Goal: Task Accomplishment & Management: Use online tool/utility

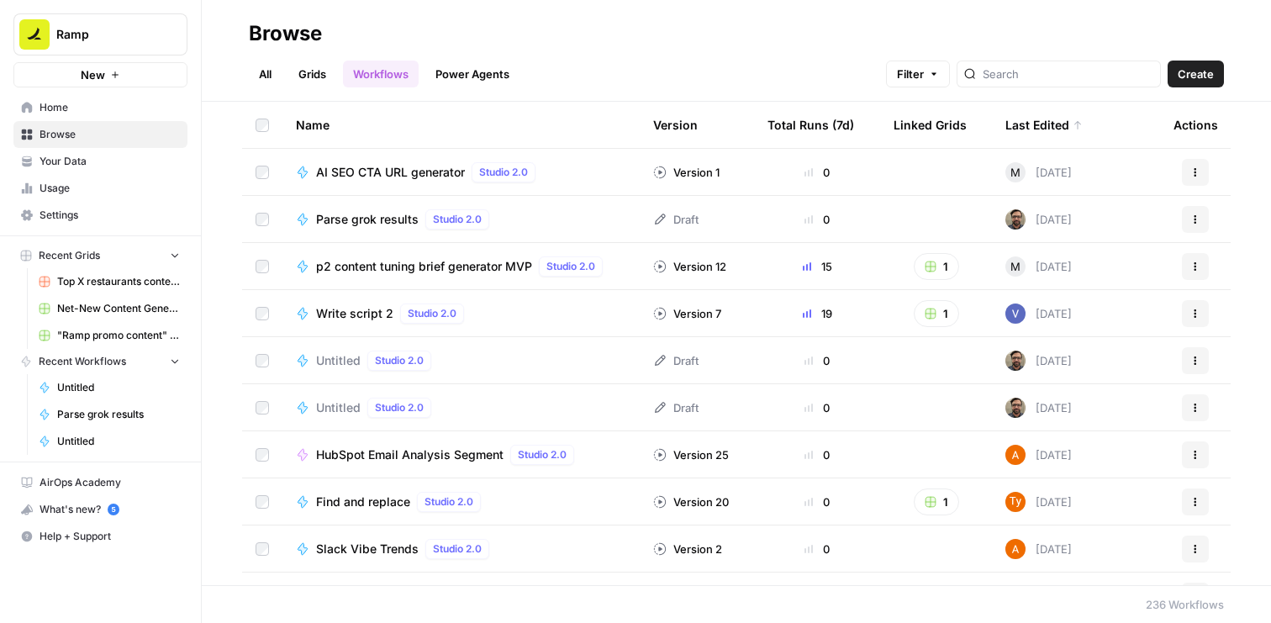
click at [330, 84] on link "Grids" at bounding box center [312, 74] width 48 height 27
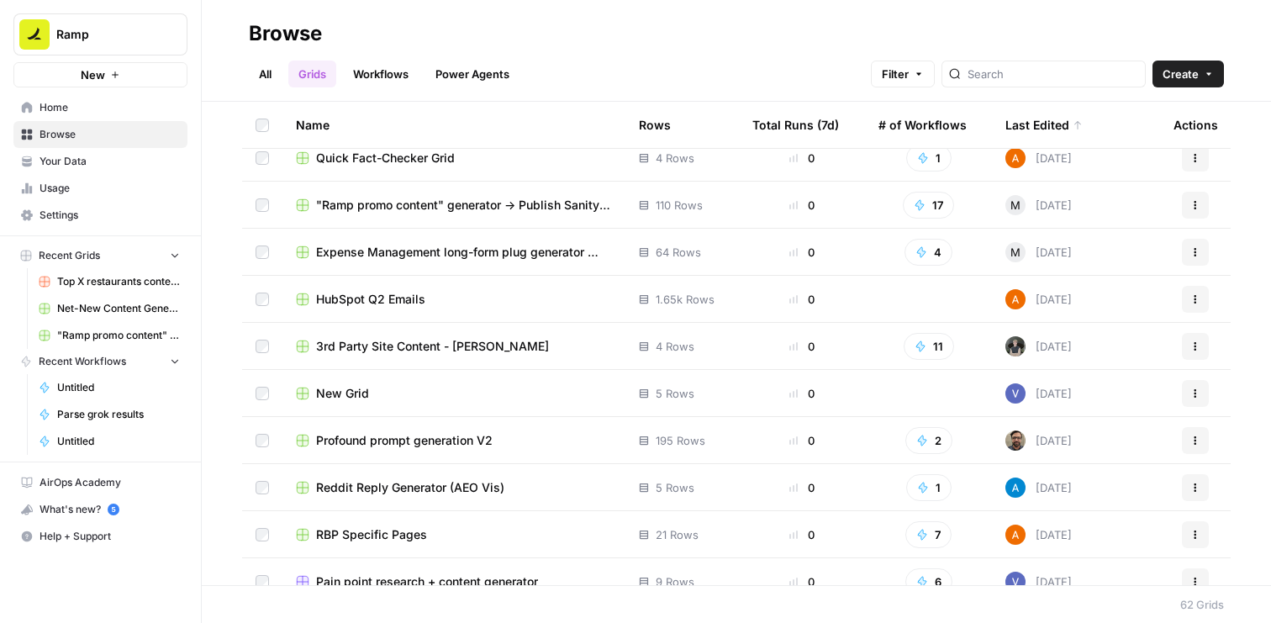
scroll to position [382, 0]
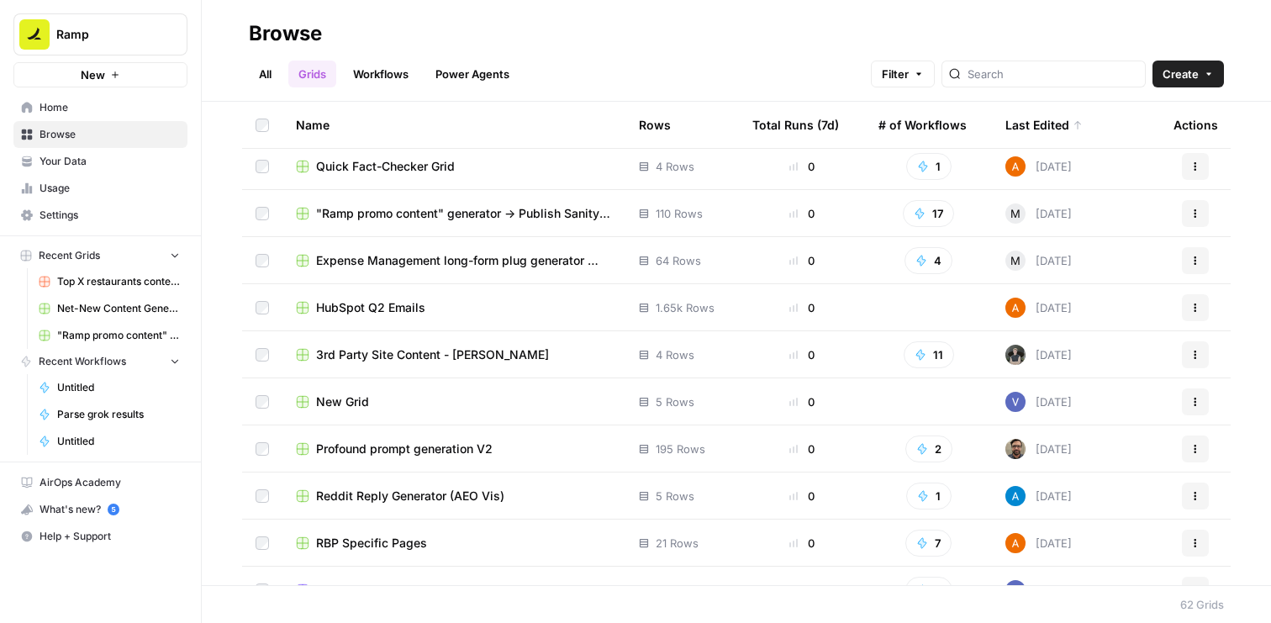
click at [1029, 126] on div "Last Edited" at bounding box center [1043, 125] width 77 height 46
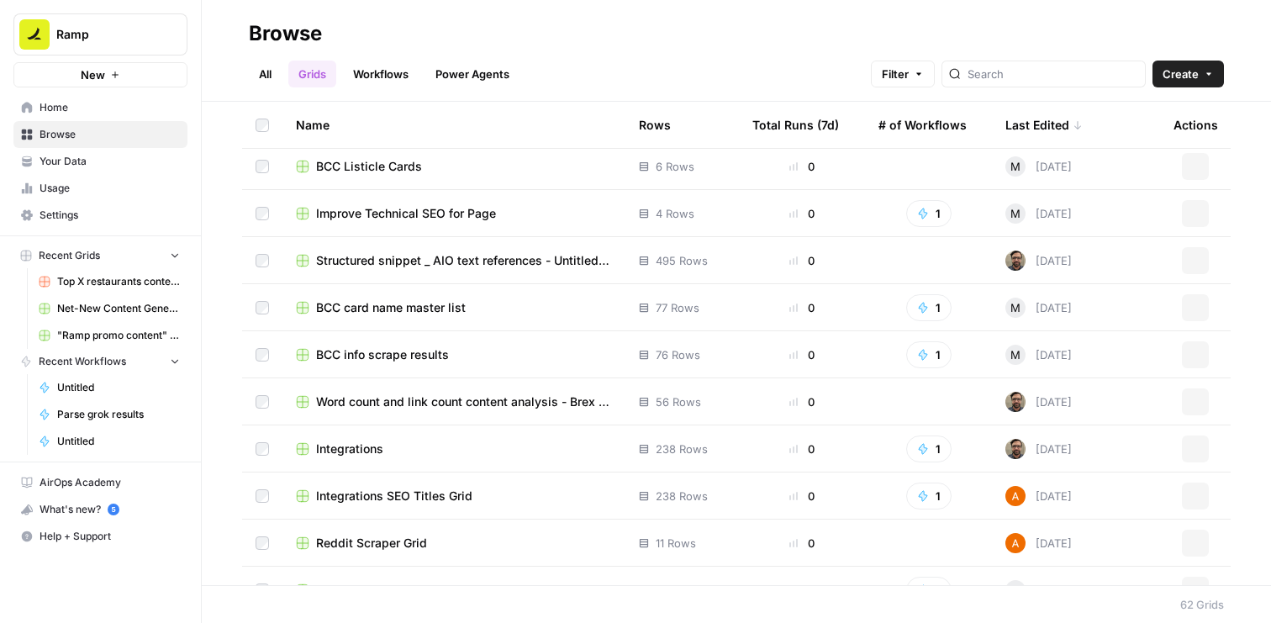
click at [1029, 126] on div "Last Edited" at bounding box center [1043, 125] width 77 height 46
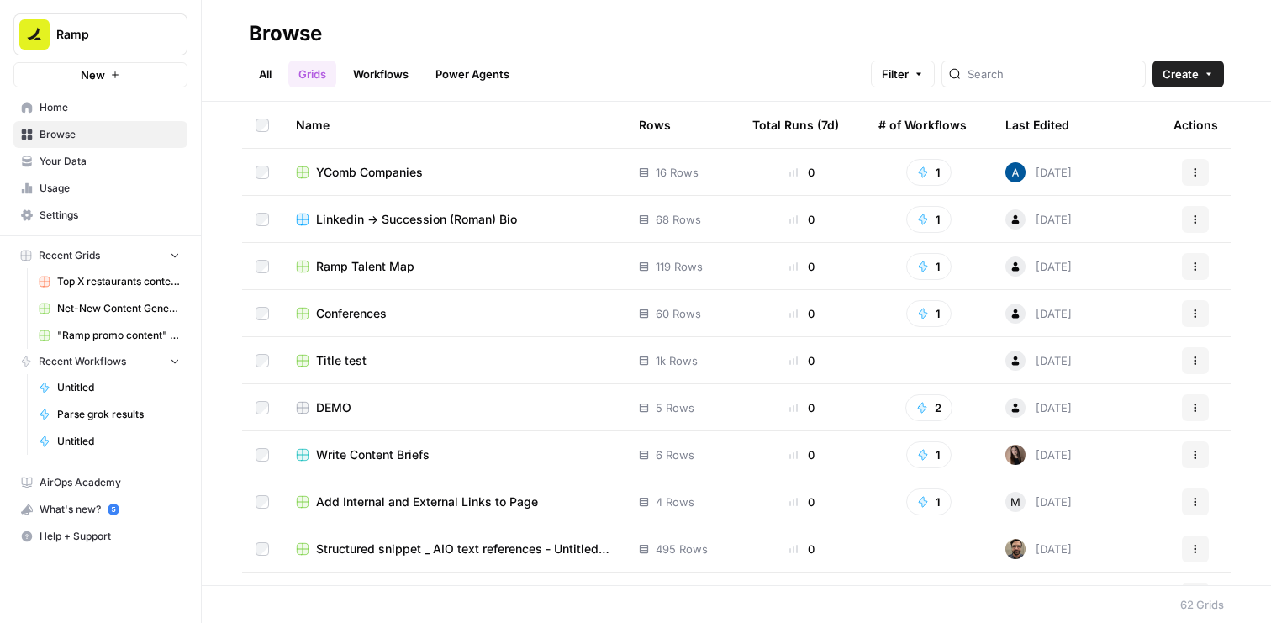
click at [1020, 124] on div "Last Edited" at bounding box center [1037, 125] width 64 height 46
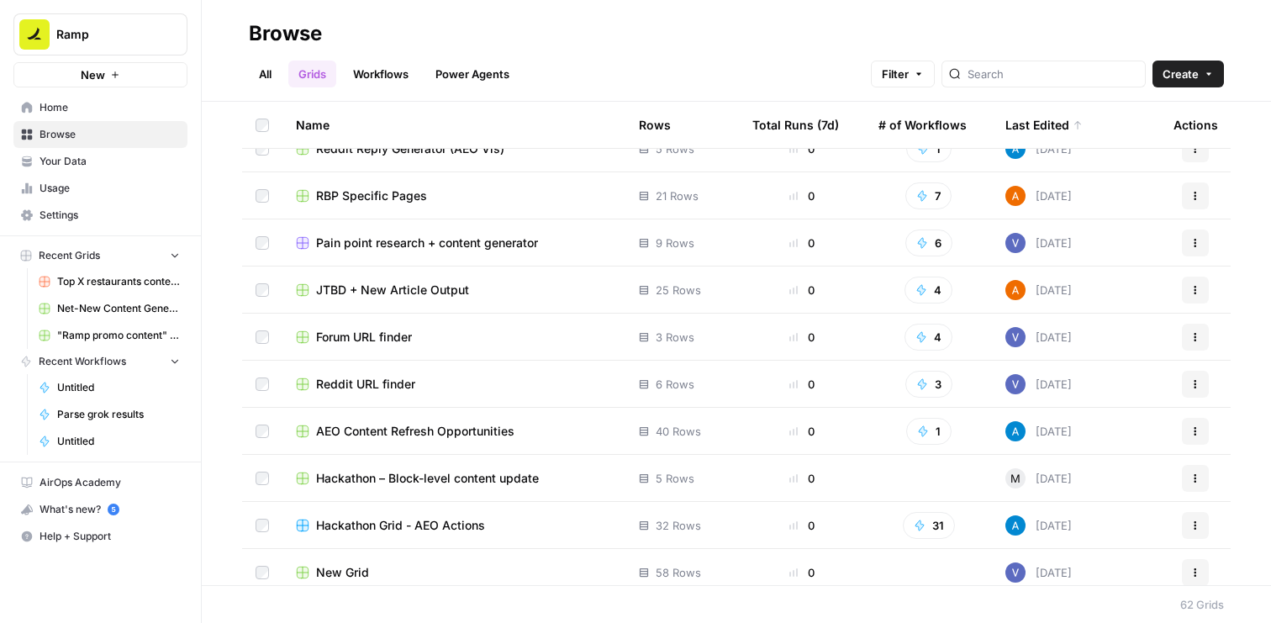
scroll to position [745, 0]
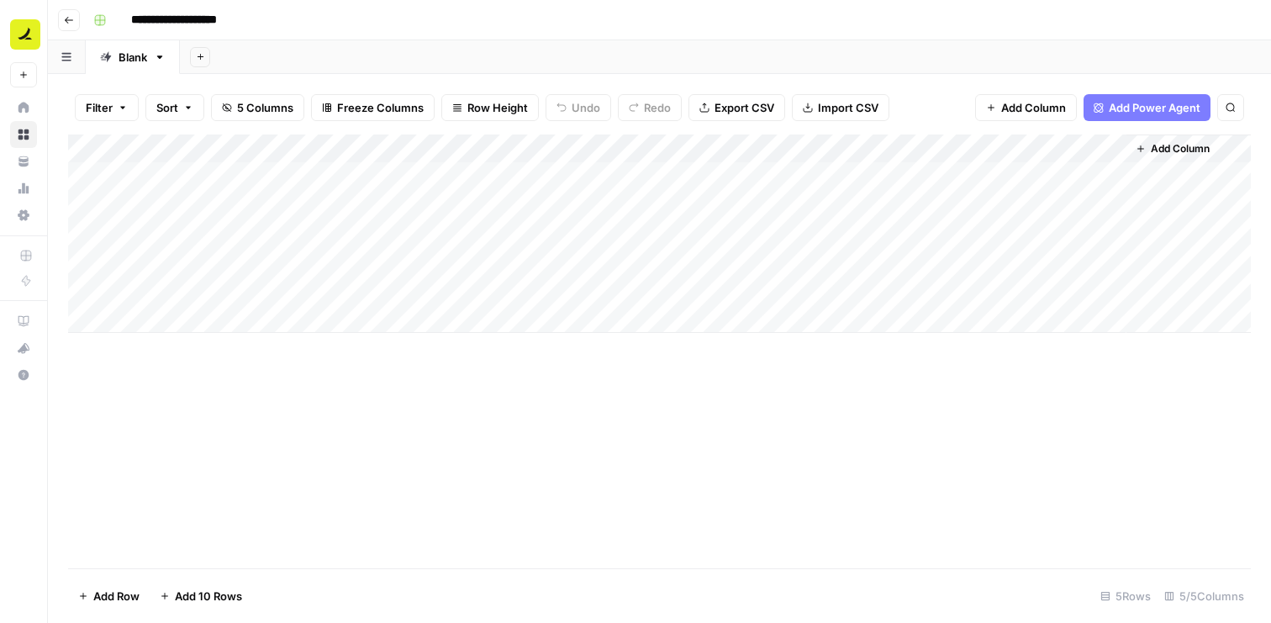
click at [1181, 145] on span "Add Column" at bounding box center [1179, 148] width 59 height 15
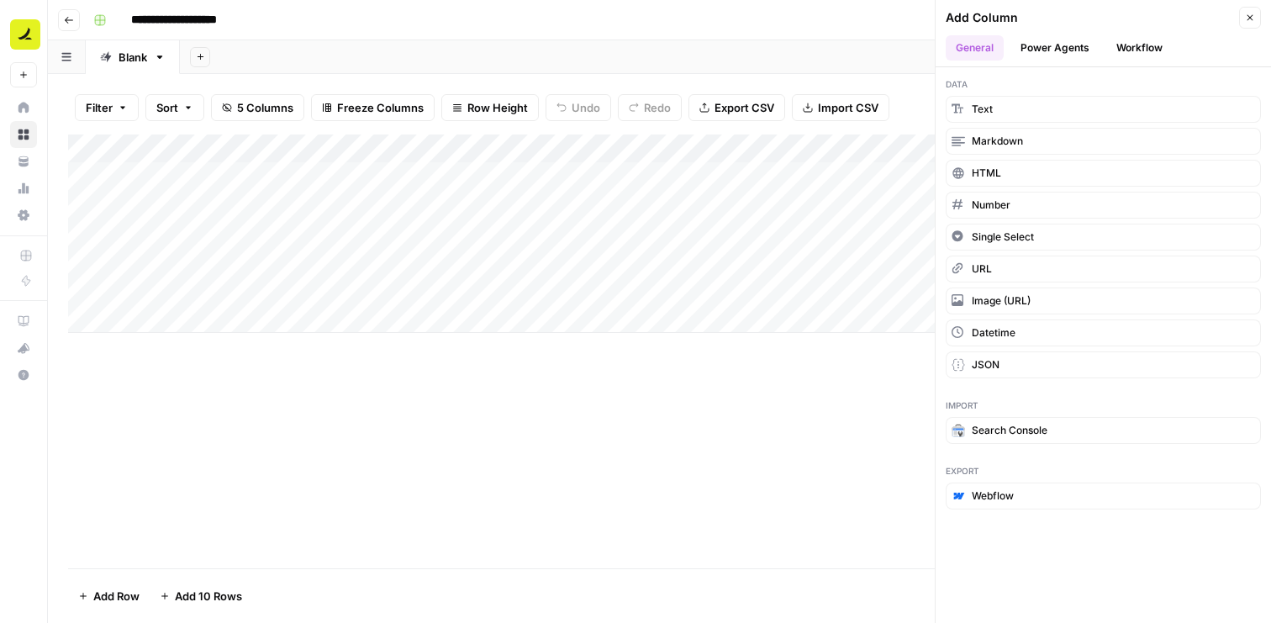
click at [1124, 44] on button "Workflow" at bounding box center [1139, 47] width 66 height 25
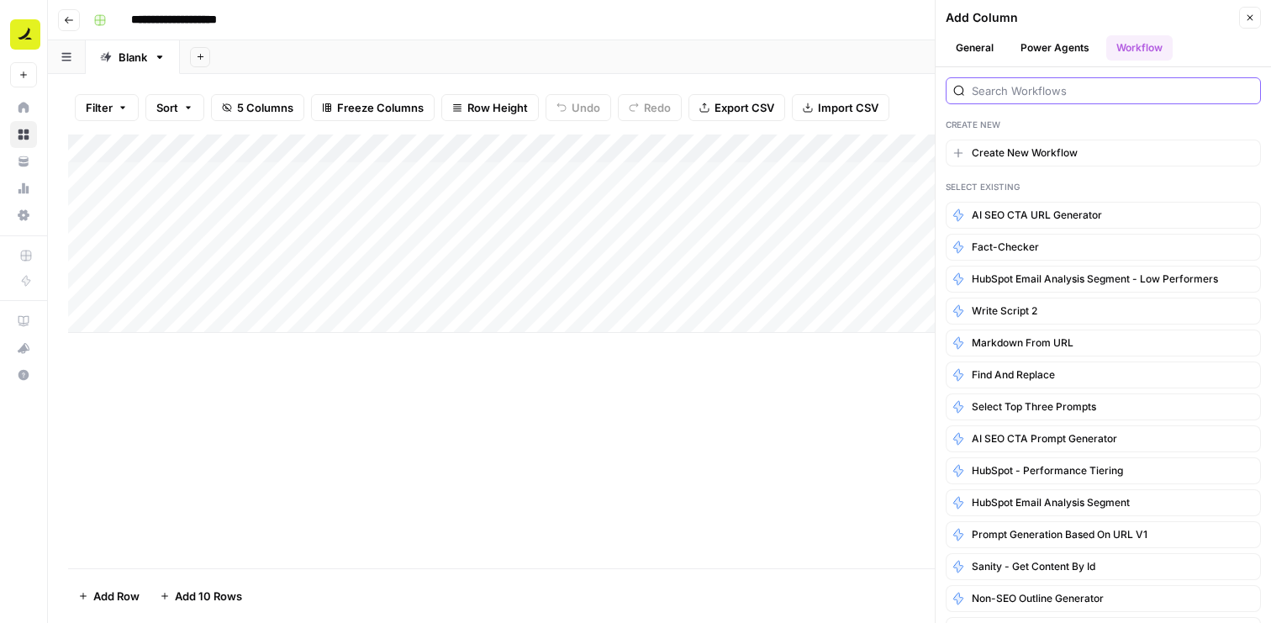
click at [1079, 91] on input "search" at bounding box center [1112, 90] width 282 height 17
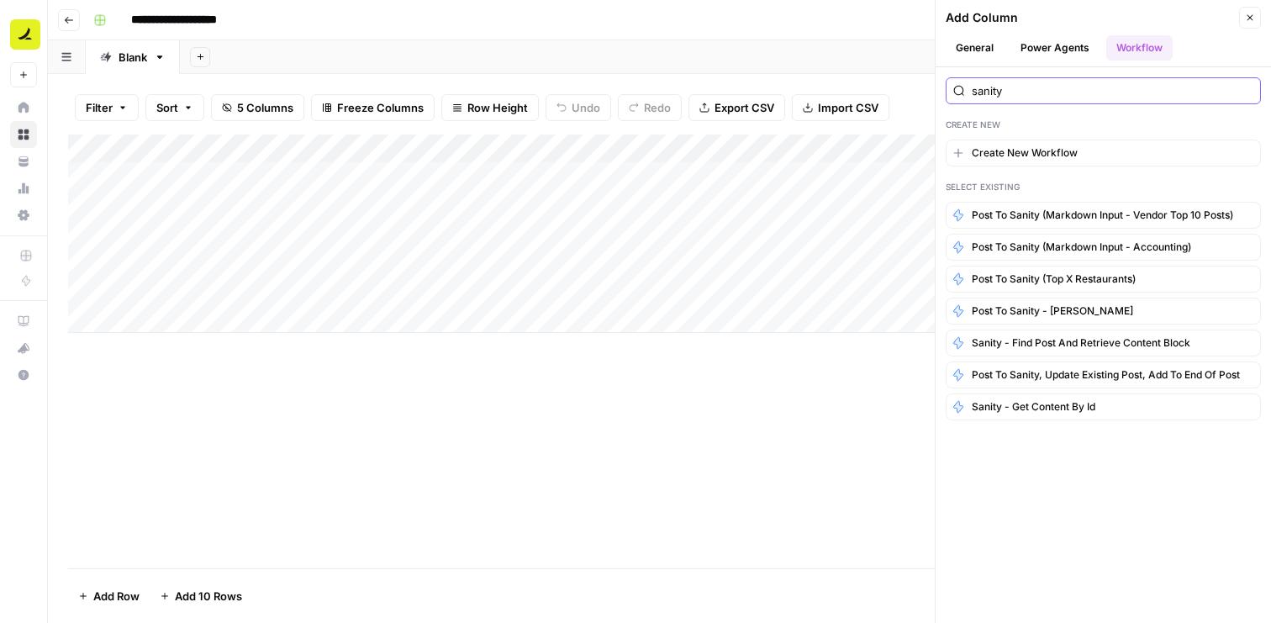
type input "sanity"
click at [868, 382] on div "Add Column" at bounding box center [659, 351] width 1182 height 434
click at [1256, 21] on button "Close" at bounding box center [1250, 18] width 22 height 22
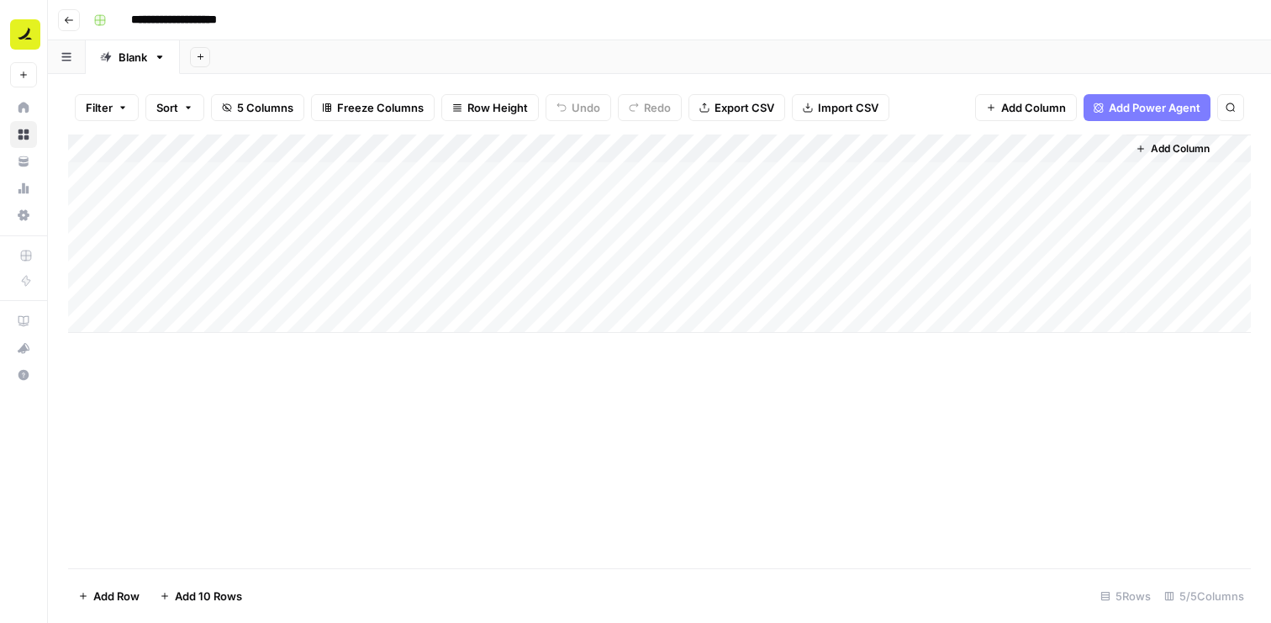
click at [1182, 152] on span "Add Column" at bounding box center [1179, 148] width 59 height 15
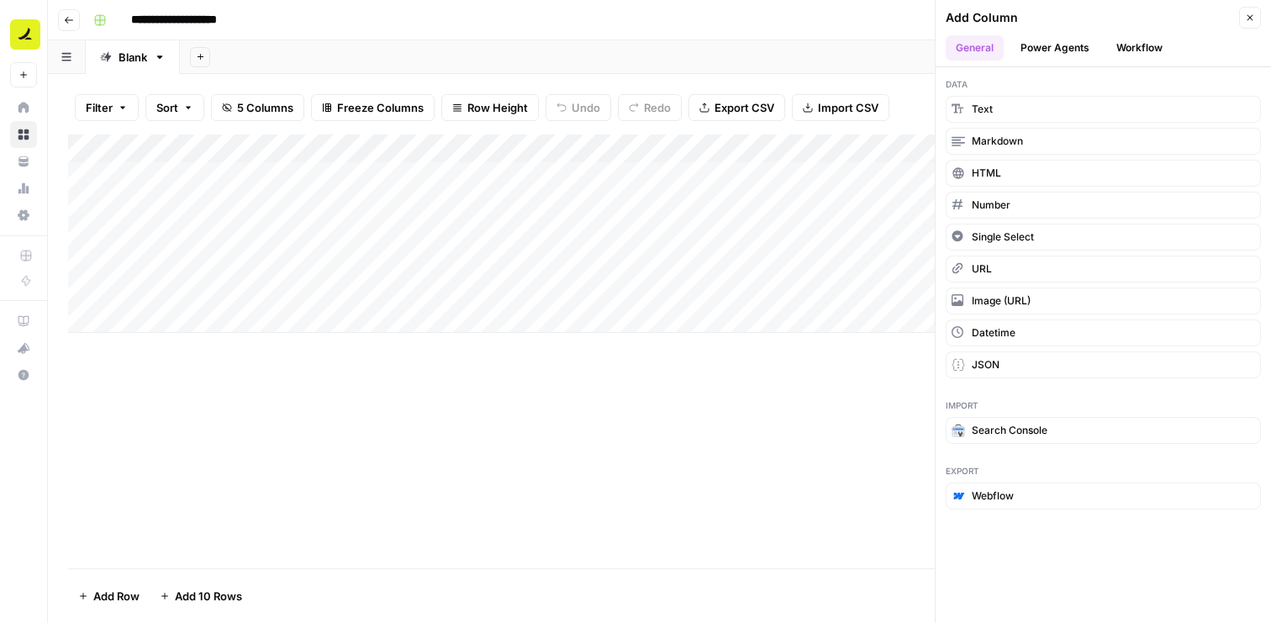
click at [1116, 48] on button "Workflow" at bounding box center [1139, 47] width 66 height 25
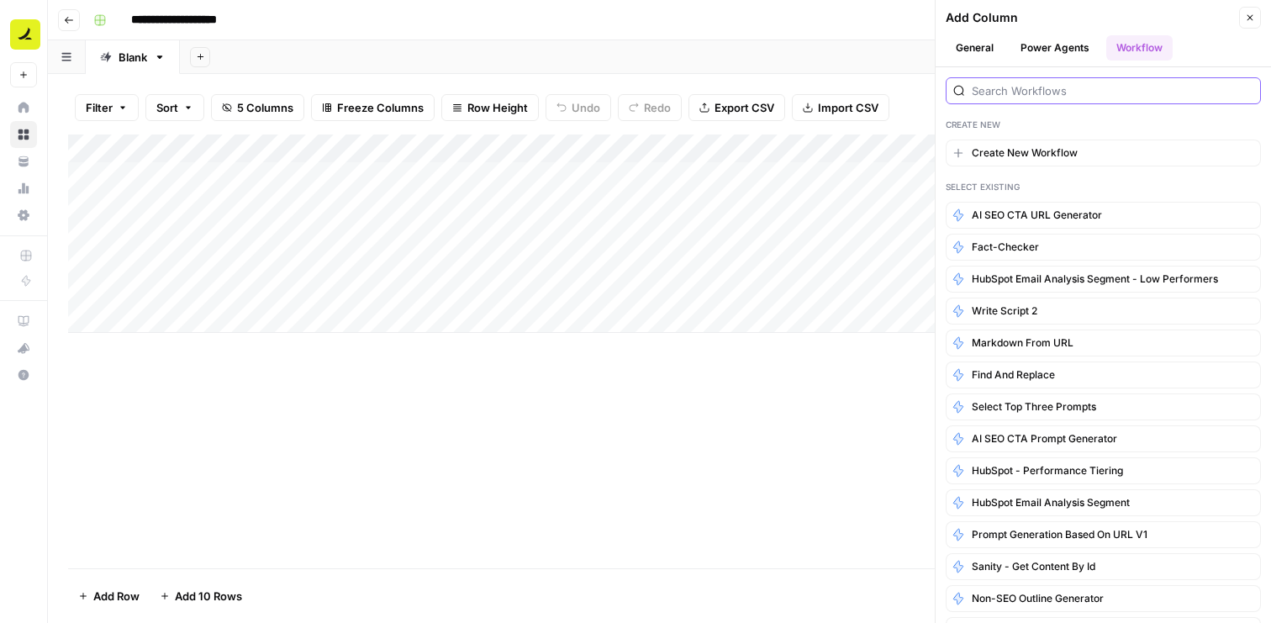
click at [1070, 92] on input "search" at bounding box center [1112, 90] width 282 height 17
paste input "Sanity - find post and retrieve content block"
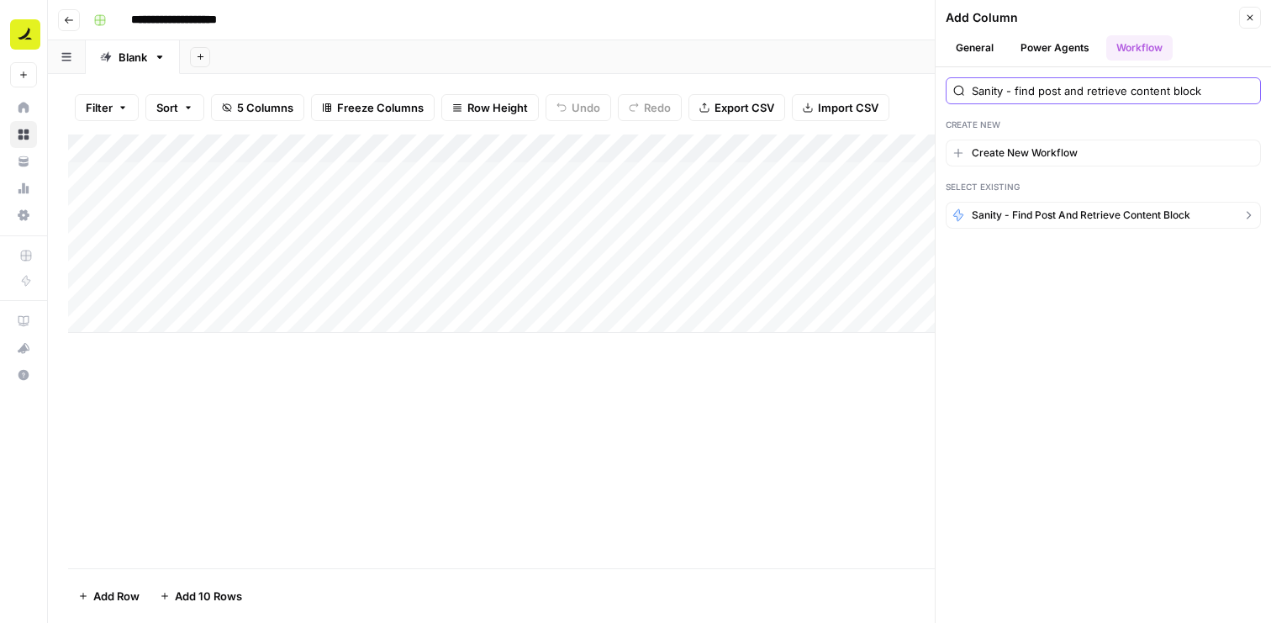
type input "Sanity - find post and retrieve content block"
click at [1079, 210] on span "Sanity - find post and retrieve content block" at bounding box center [1080, 215] width 218 height 15
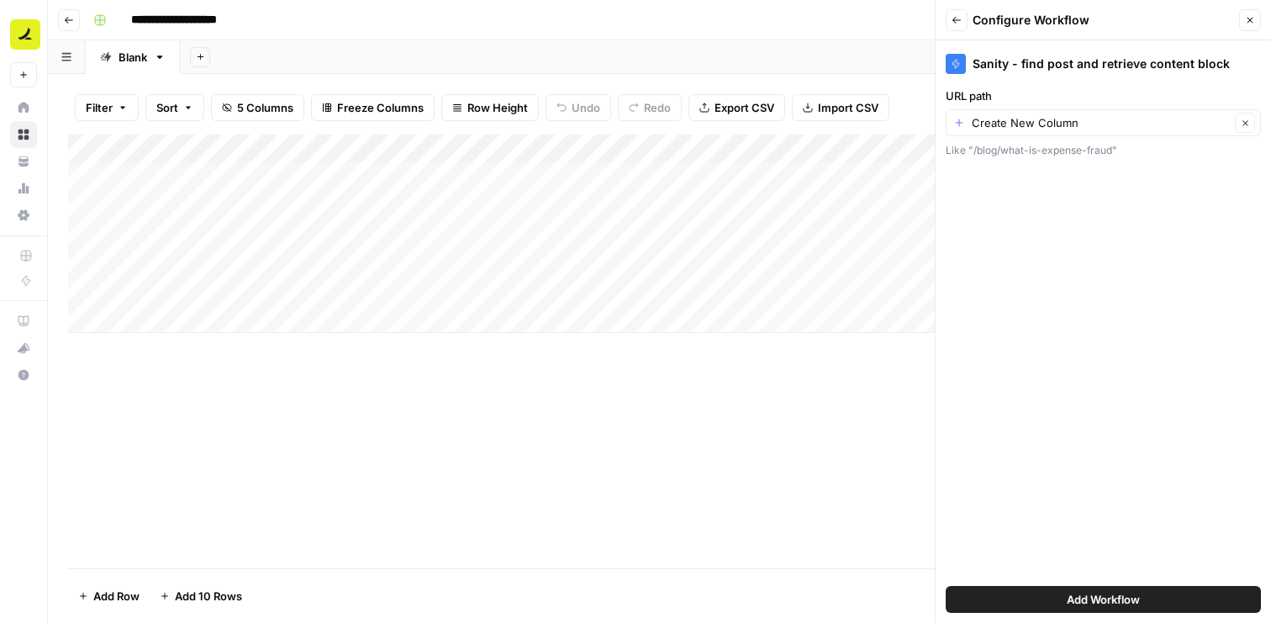
click at [839, 376] on div "Add Column" at bounding box center [659, 351] width 1182 height 434
click at [520, 365] on div "Add Column" at bounding box center [659, 351] width 1182 height 434
click at [1245, 19] on icon "button" at bounding box center [1250, 20] width 10 height 10
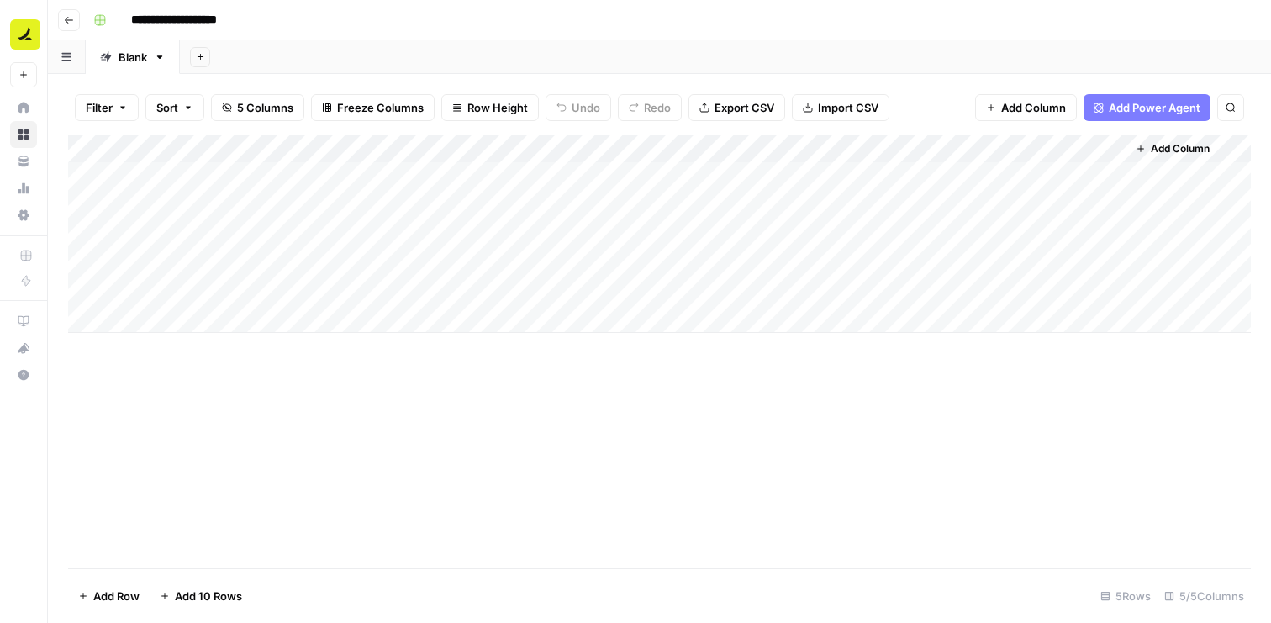
click at [1053, 104] on span "Add Column" at bounding box center [1033, 107] width 65 height 17
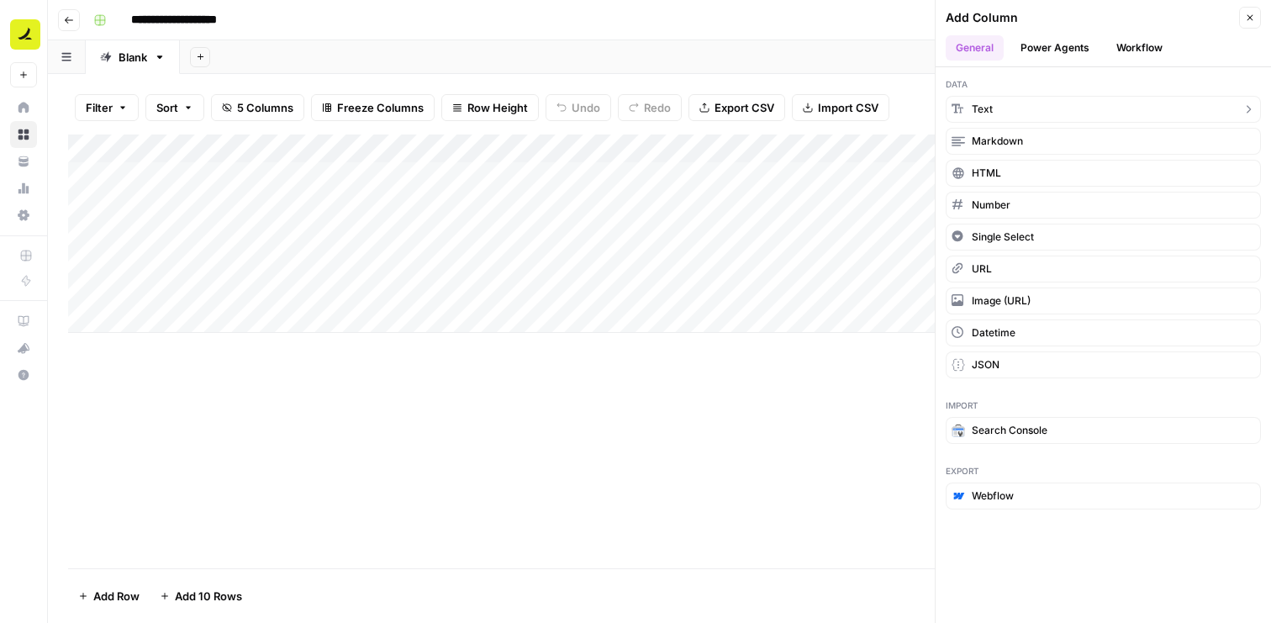
click at [1053, 104] on button "Text" at bounding box center [1102, 109] width 315 height 27
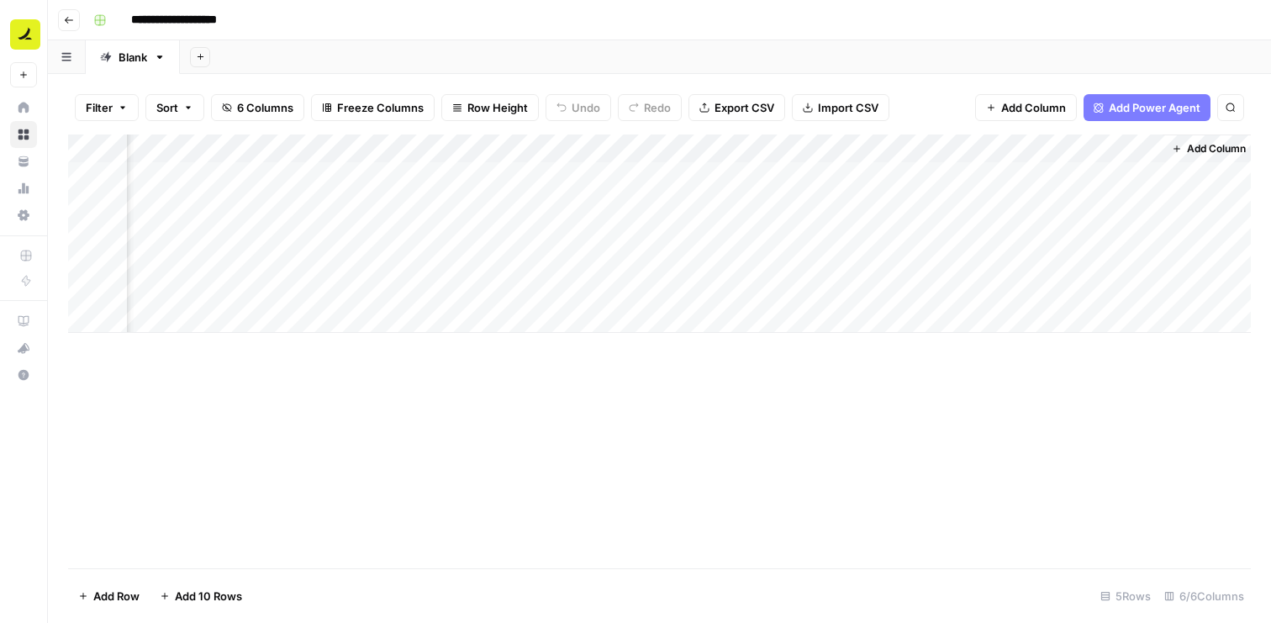
scroll to position [0, 211]
click at [987, 176] on div "Add Column" at bounding box center [659, 233] width 1182 height 198
type textarea "*"
click at [991, 406] on div "Add Column" at bounding box center [659, 351] width 1182 height 434
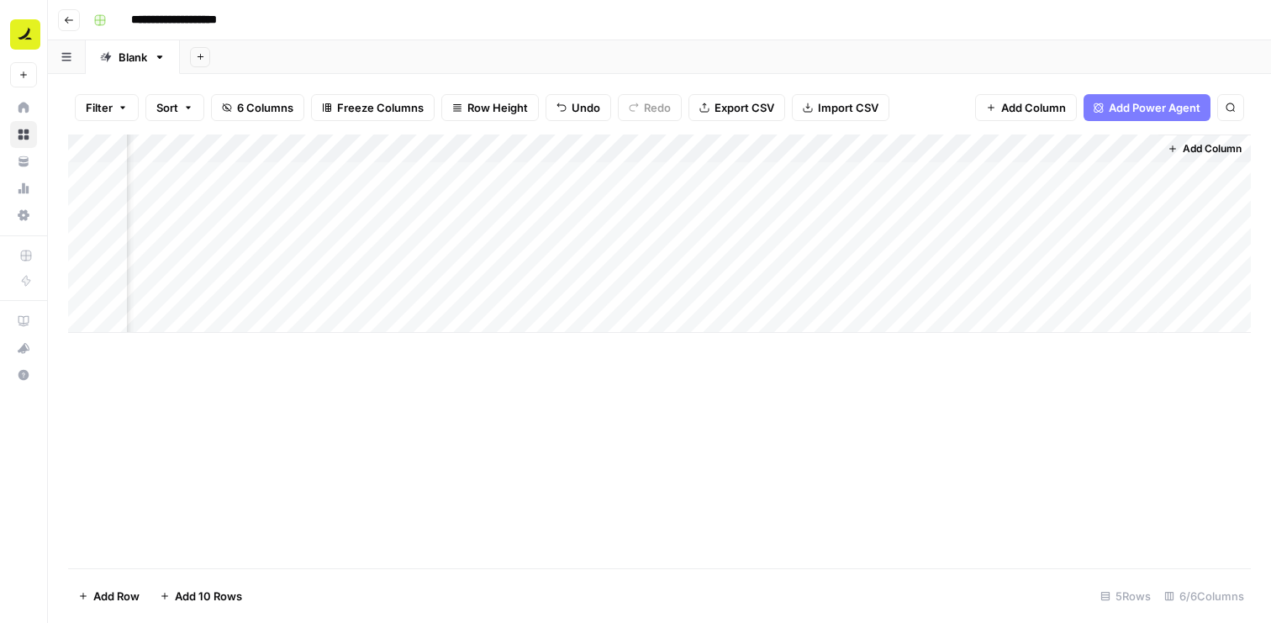
click at [1143, 147] on div "Add Column" at bounding box center [659, 233] width 1182 height 198
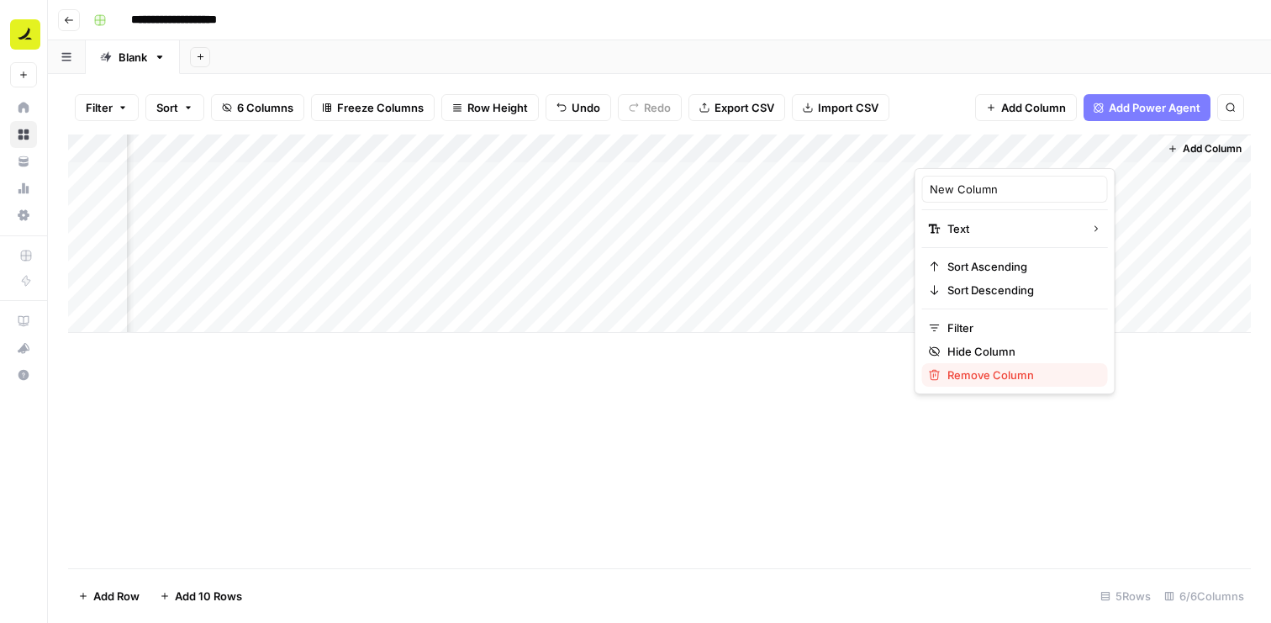
click at [977, 380] on span "Remove Column" at bounding box center [1020, 374] width 147 height 17
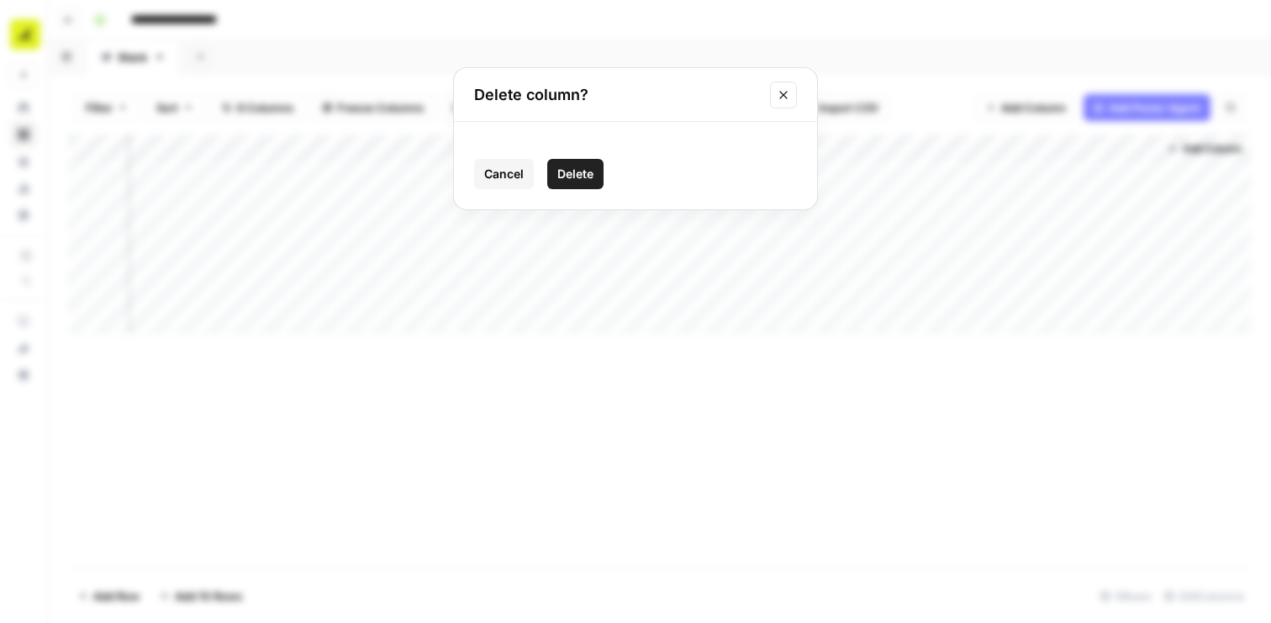
click at [589, 168] on span "Delete" at bounding box center [575, 174] width 36 height 17
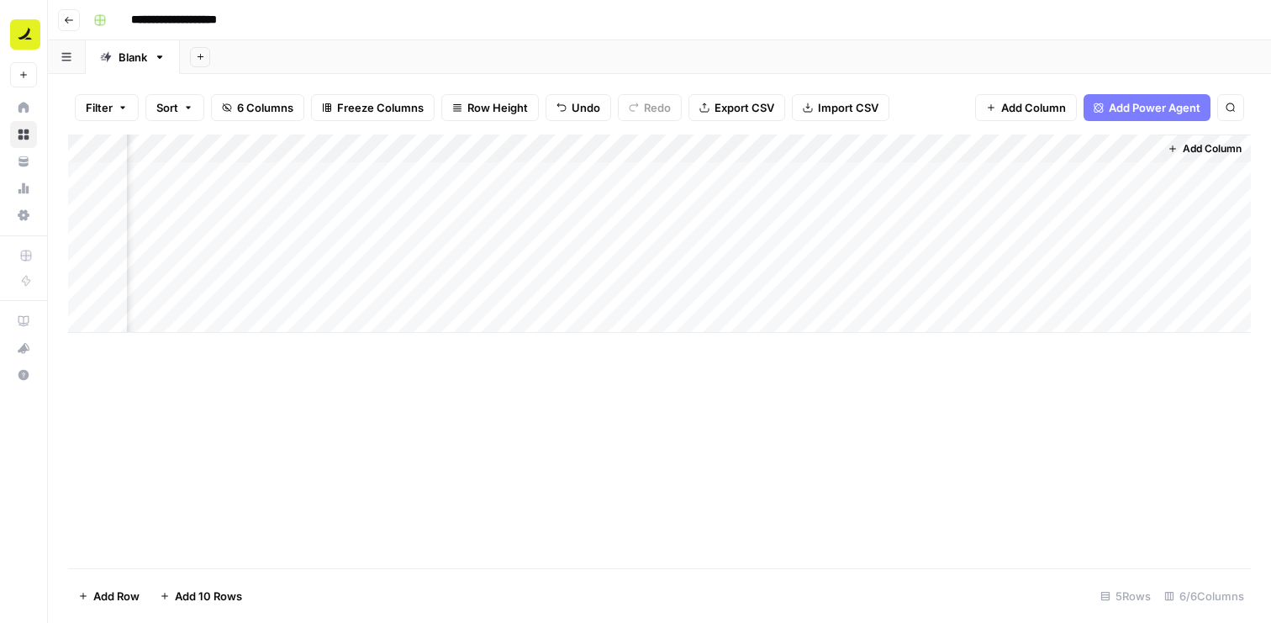
scroll to position [0, 0]
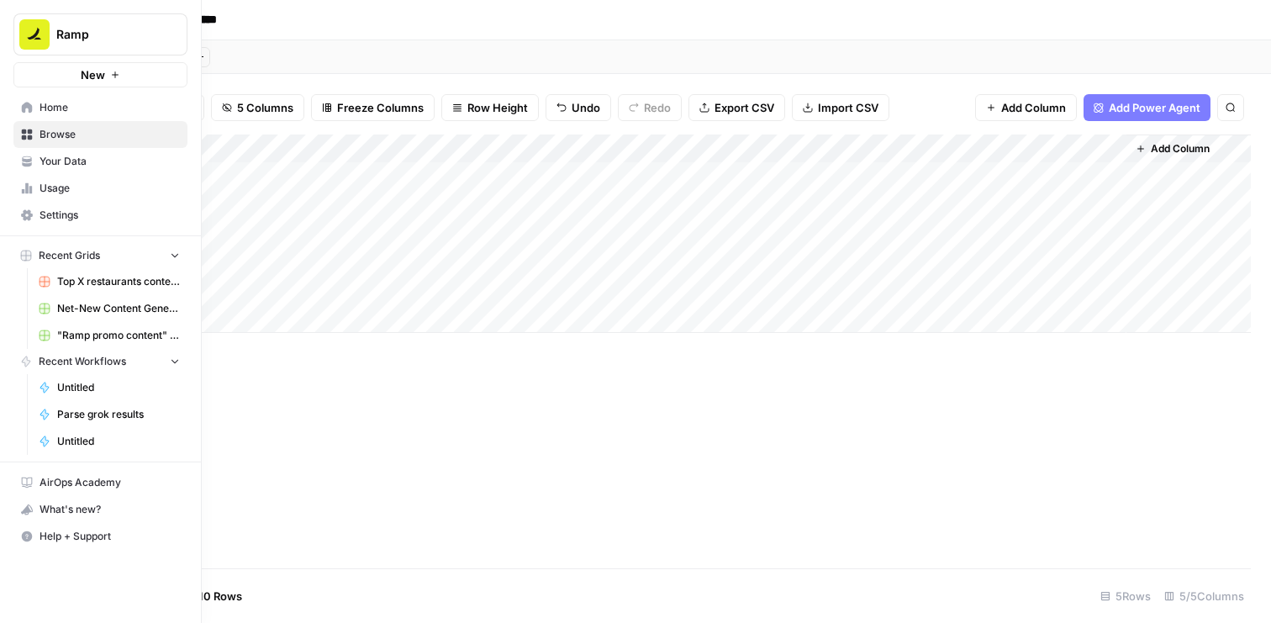
click at [31, 131] on icon at bounding box center [27, 134] width 11 height 11
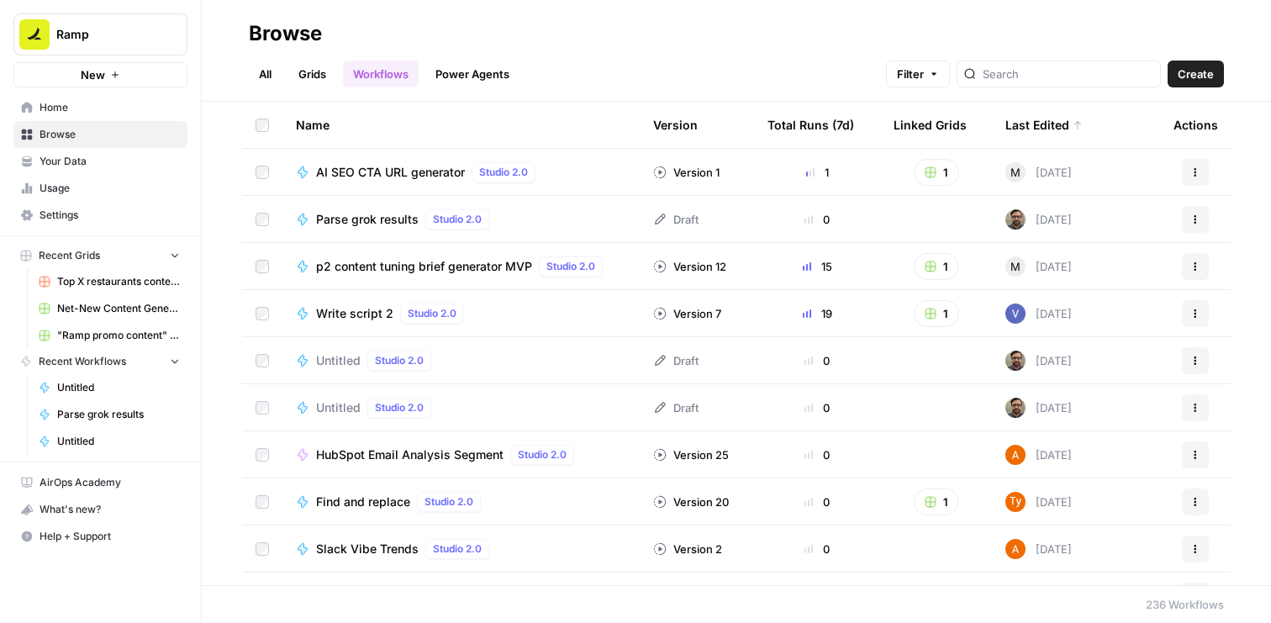
click at [308, 57] on div "All Grids Workflows Power Agents Filter Create" at bounding box center [736, 67] width 975 height 40
click at [308, 64] on link "Grids" at bounding box center [312, 74] width 48 height 27
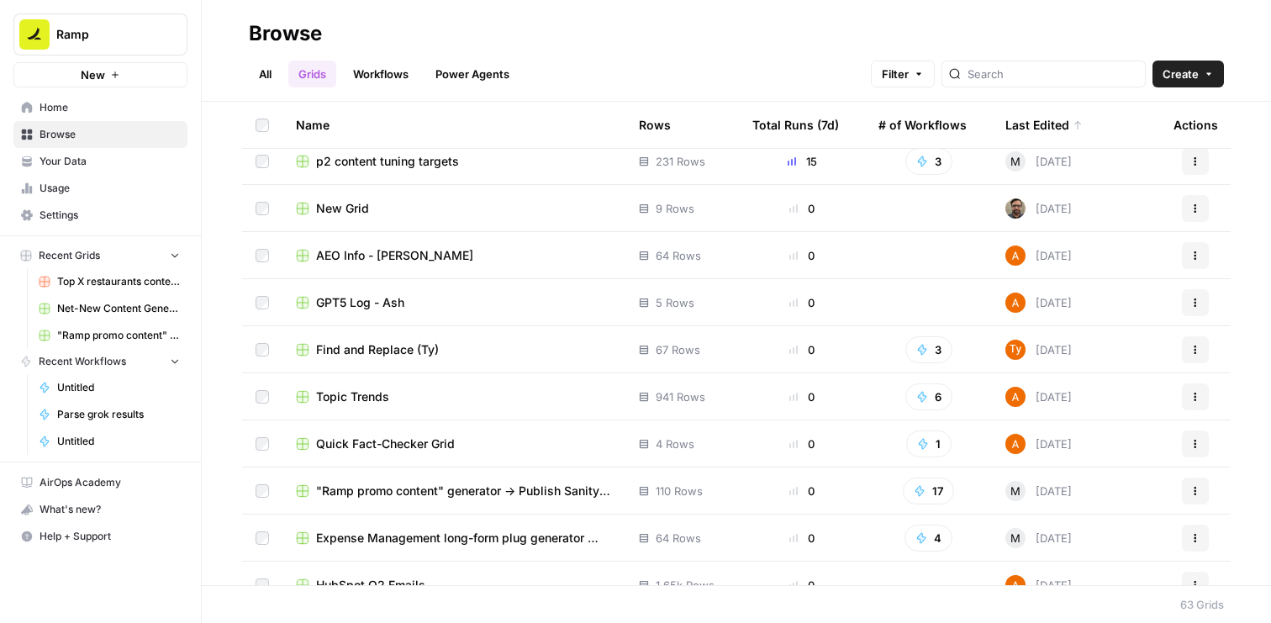
scroll to position [154, 0]
click at [489, 483] on span ""Ramp promo content" generator -> Publish Sanity updates" at bounding box center [464, 489] width 296 height 17
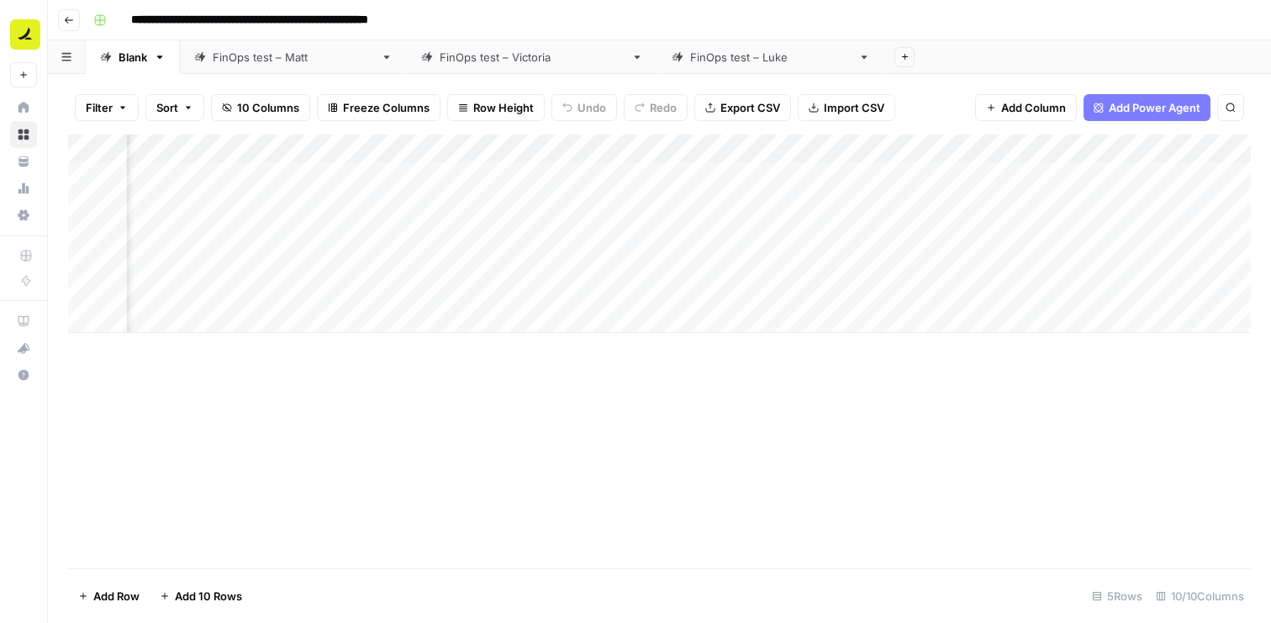
scroll to position [0, 715]
click at [926, 142] on div "Add Column" at bounding box center [659, 233] width 1182 height 198
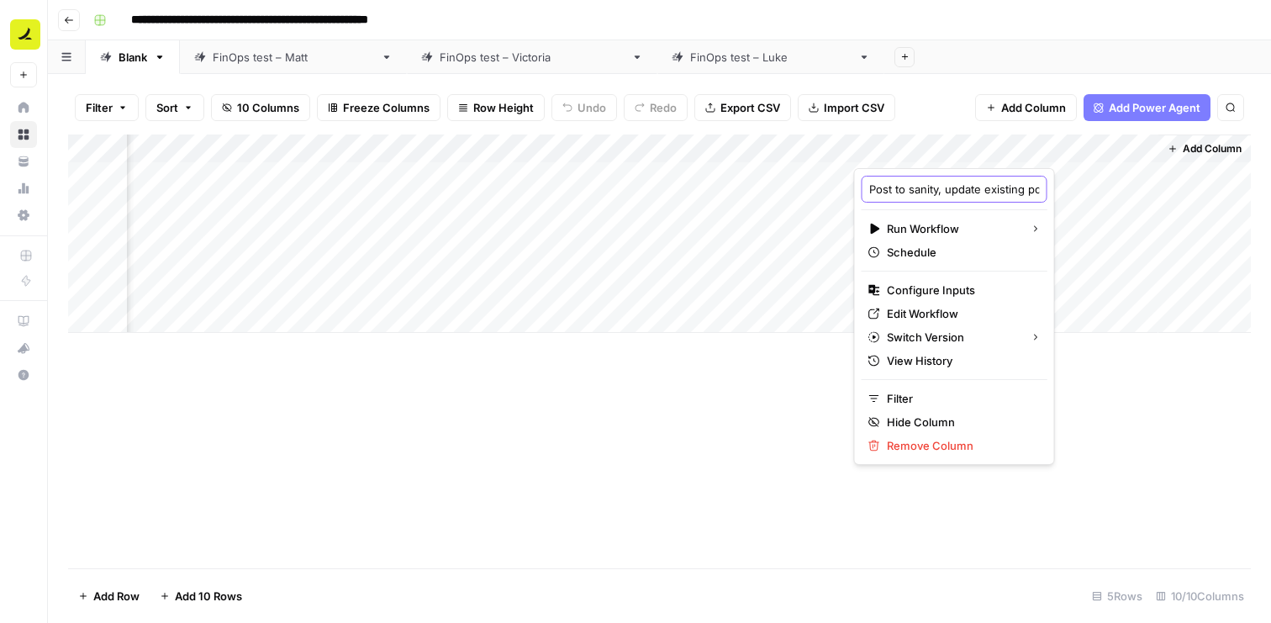
click at [938, 182] on input "Post to sanity, update existing post, add to end of post" at bounding box center [954, 189] width 171 height 17
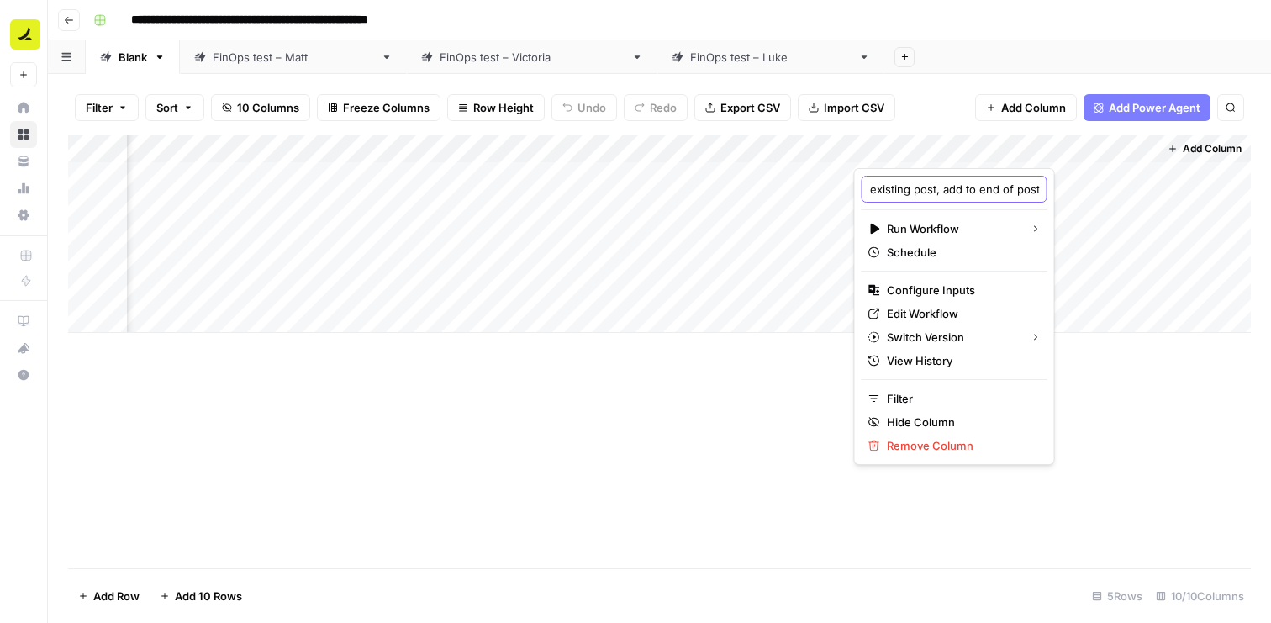
click at [938, 182] on input "Post to sanity, update existing post, add to end of post" at bounding box center [954, 189] width 171 height 17
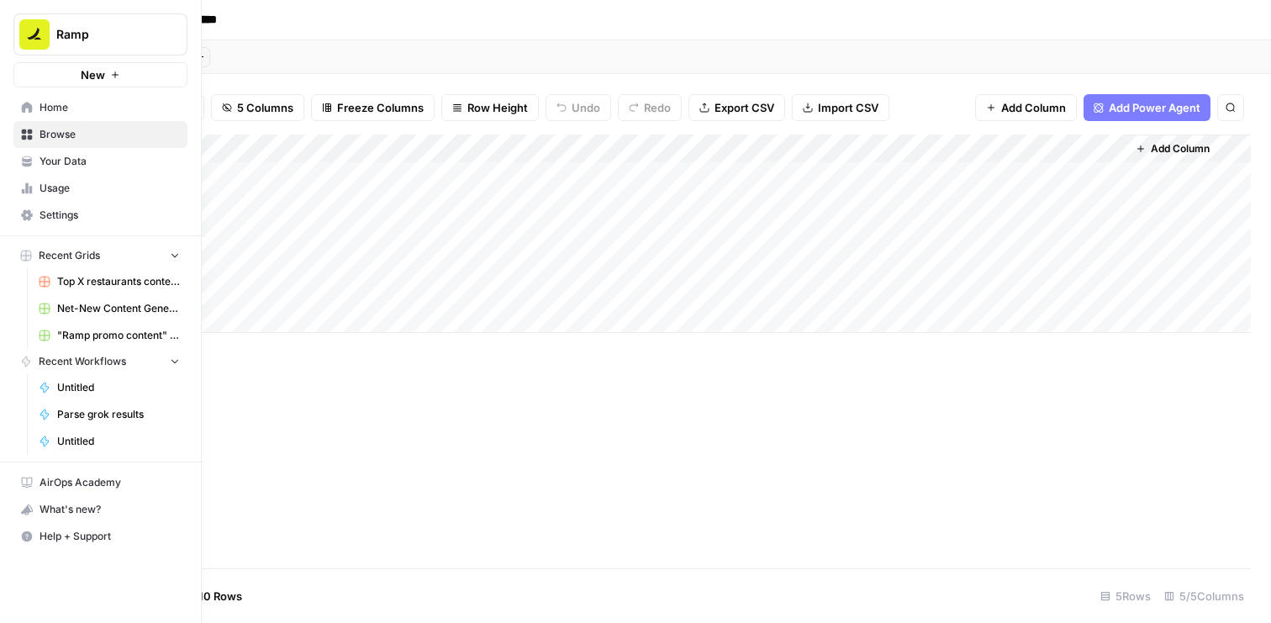
click at [24, 134] on icon at bounding box center [27, 134] width 11 height 11
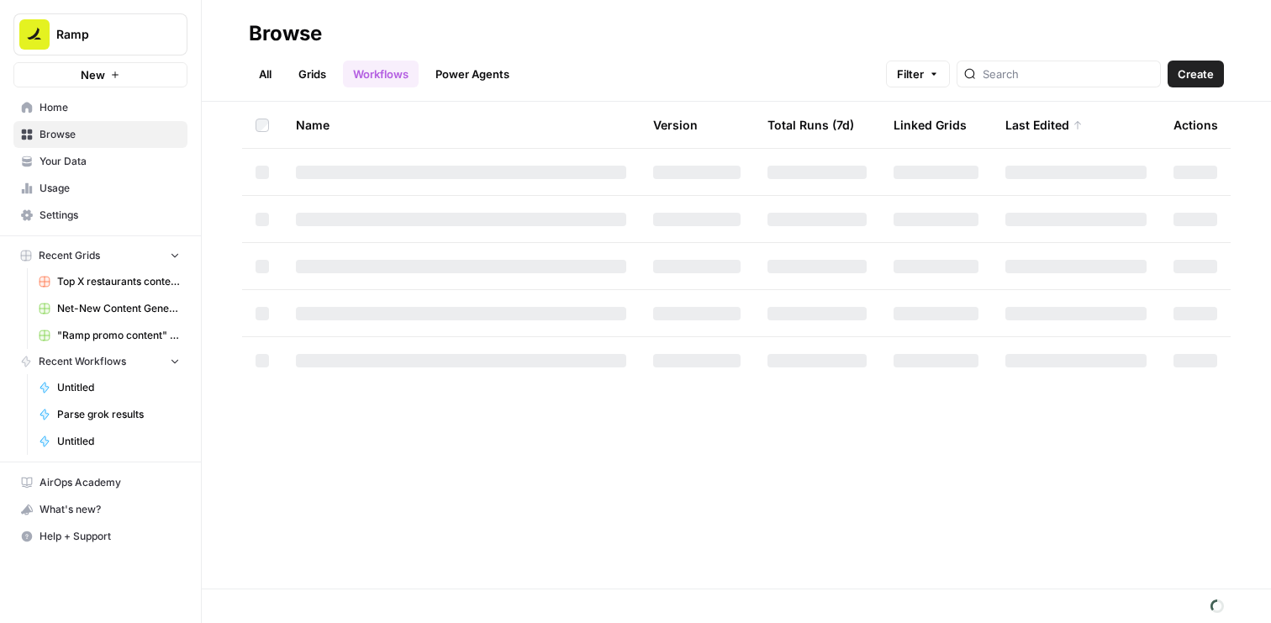
click at [310, 69] on link "Grids" at bounding box center [312, 74] width 48 height 27
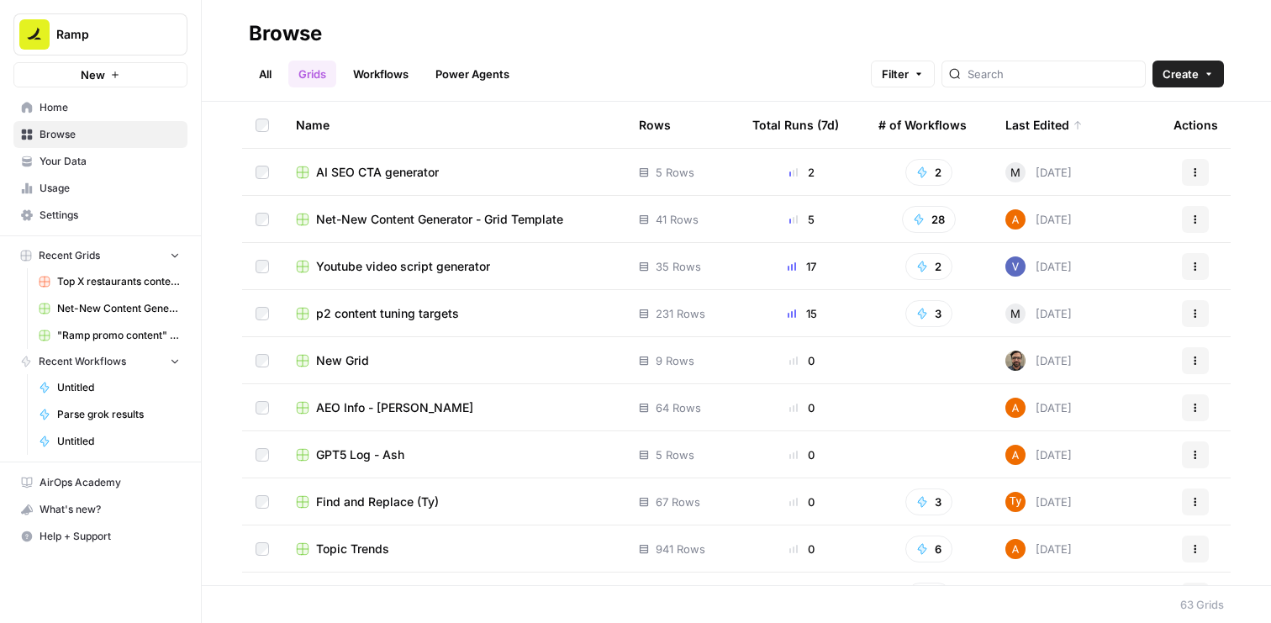
click at [398, 62] on link "Workflows" at bounding box center [381, 74] width 76 height 27
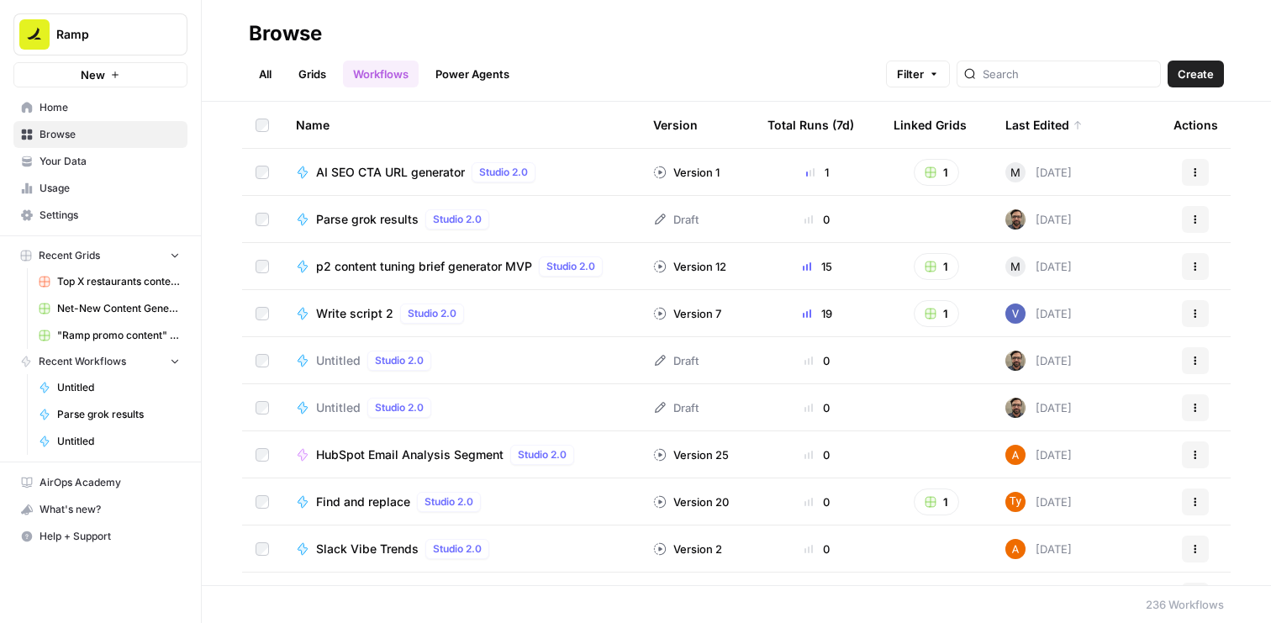
click at [1049, 83] on div at bounding box center [1058, 74] width 204 height 27
type input "sanity"
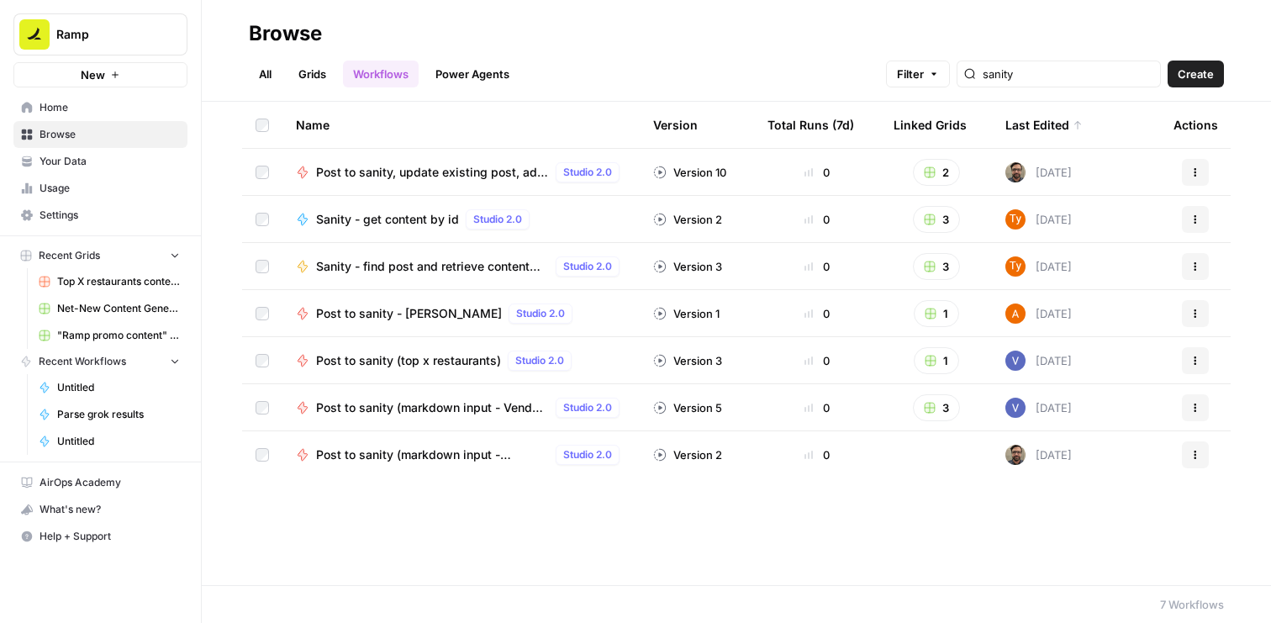
click at [425, 222] on span "Sanity - get content by id" at bounding box center [387, 219] width 143 height 17
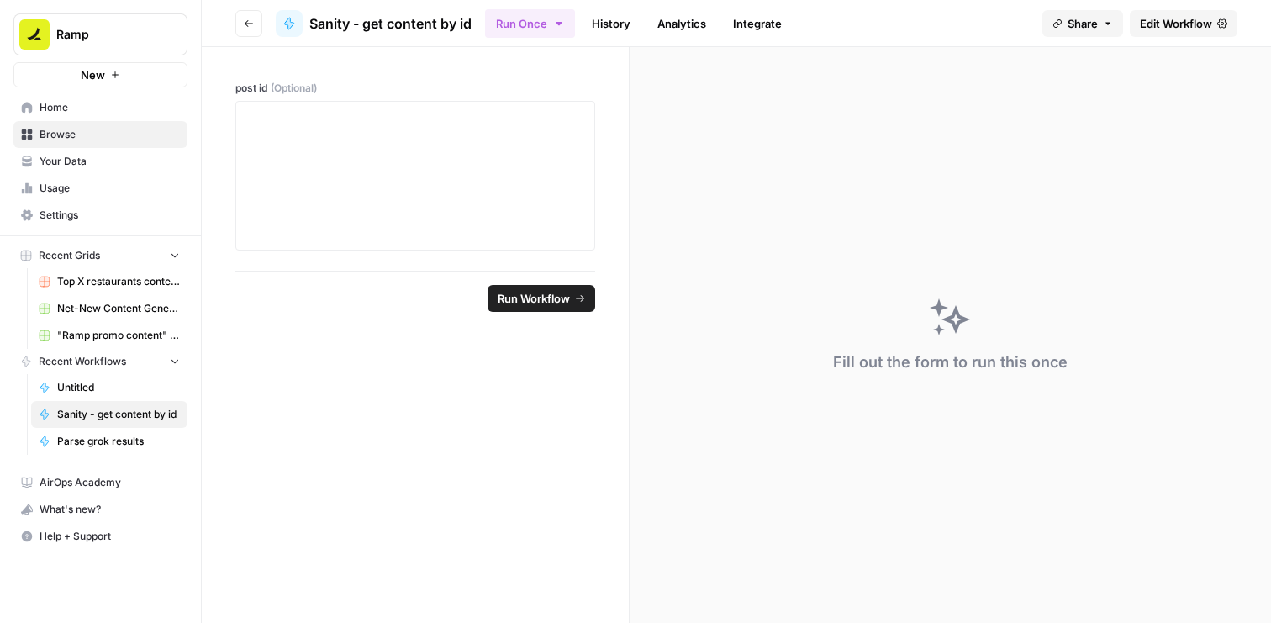
click at [250, 18] on icon "button" at bounding box center [249, 23] width 10 height 10
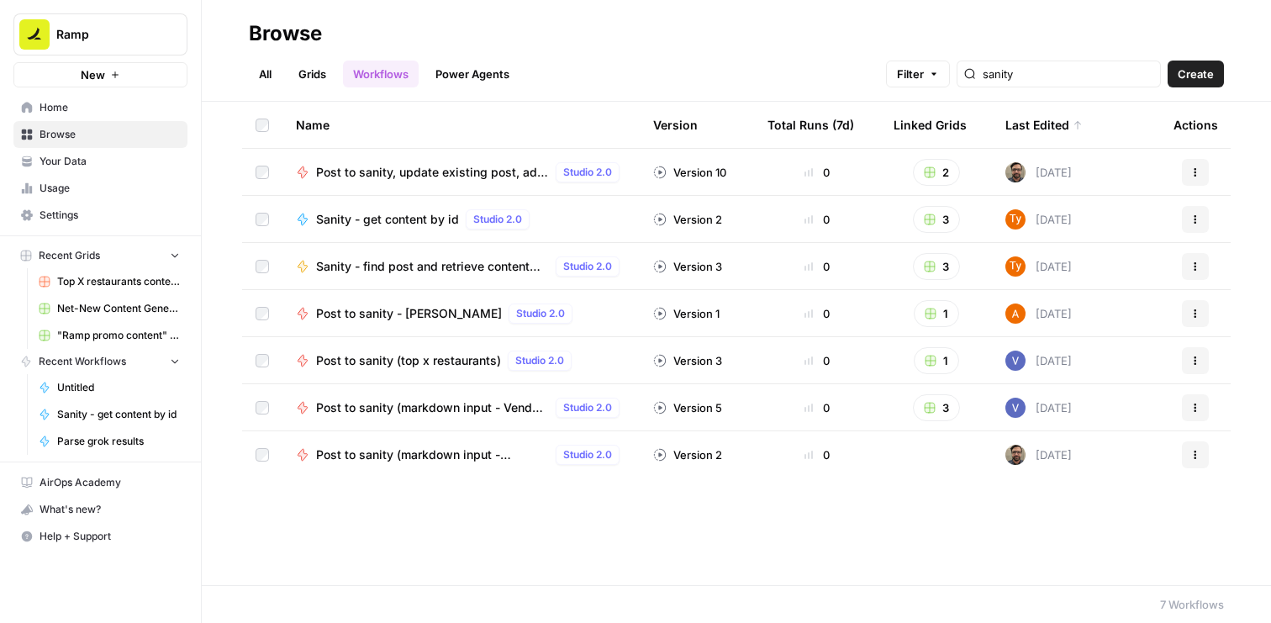
click at [414, 264] on span "Sanity - find post and retrieve content block" at bounding box center [432, 266] width 233 height 17
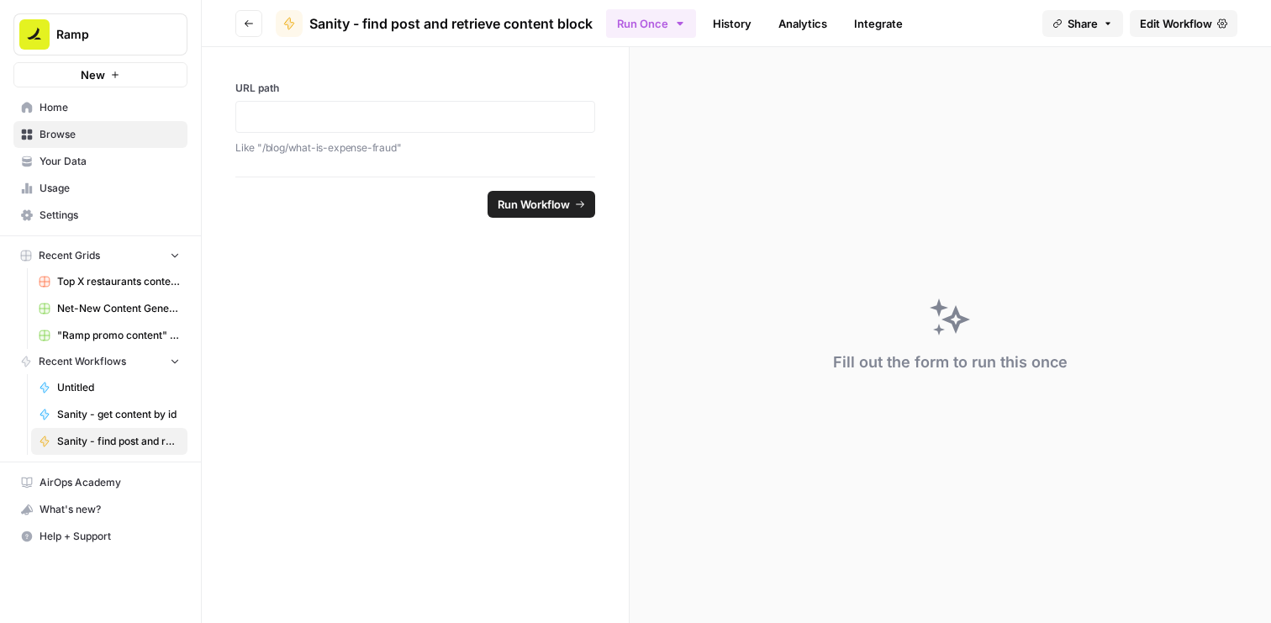
drag, startPoint x: 596, startPoint y: 24, endPoint x: 310, endPoint y: 32, distance: 285.9
click at [309, 32] on header "Go back Sanity - find post and retrieve content block Run Once History Analytic…" at bounding box center [736, 23] width 1069 height 47
copy span "Sanity - find post and retrieve content block"
click at [1188, 24] on span "Edit Workflow" at bounding box center [1176, 23] width 72 height 17
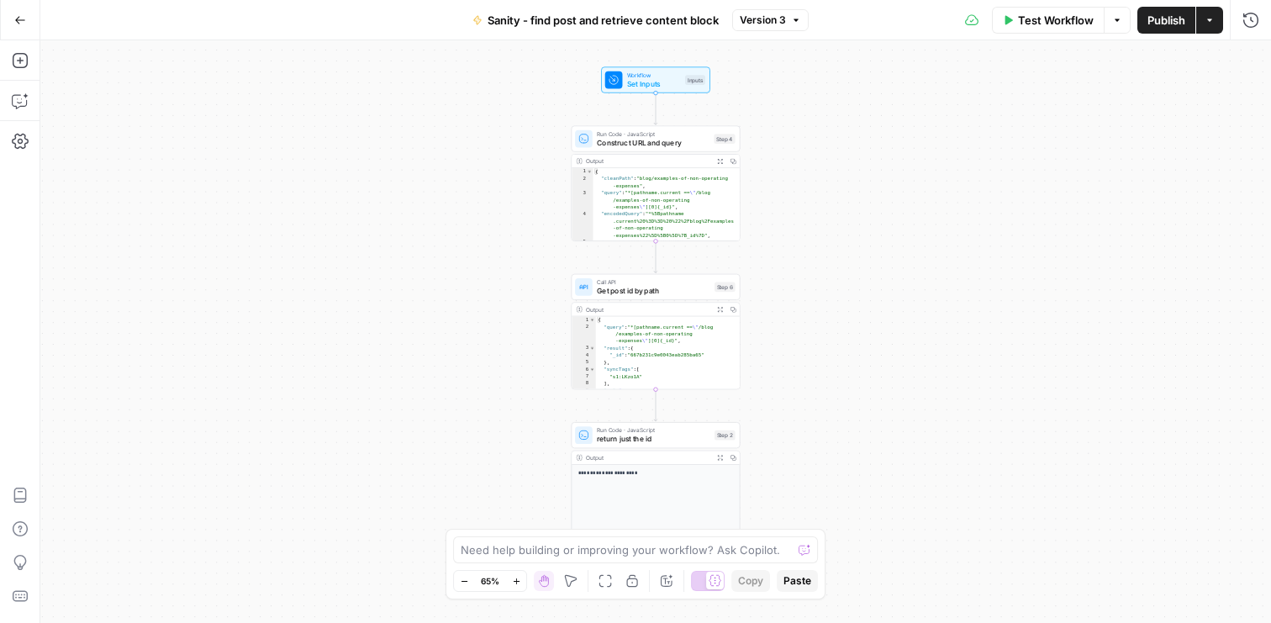
click at [24, 17] on icon "button" at bounding box center [20, 20] width 12 height 12
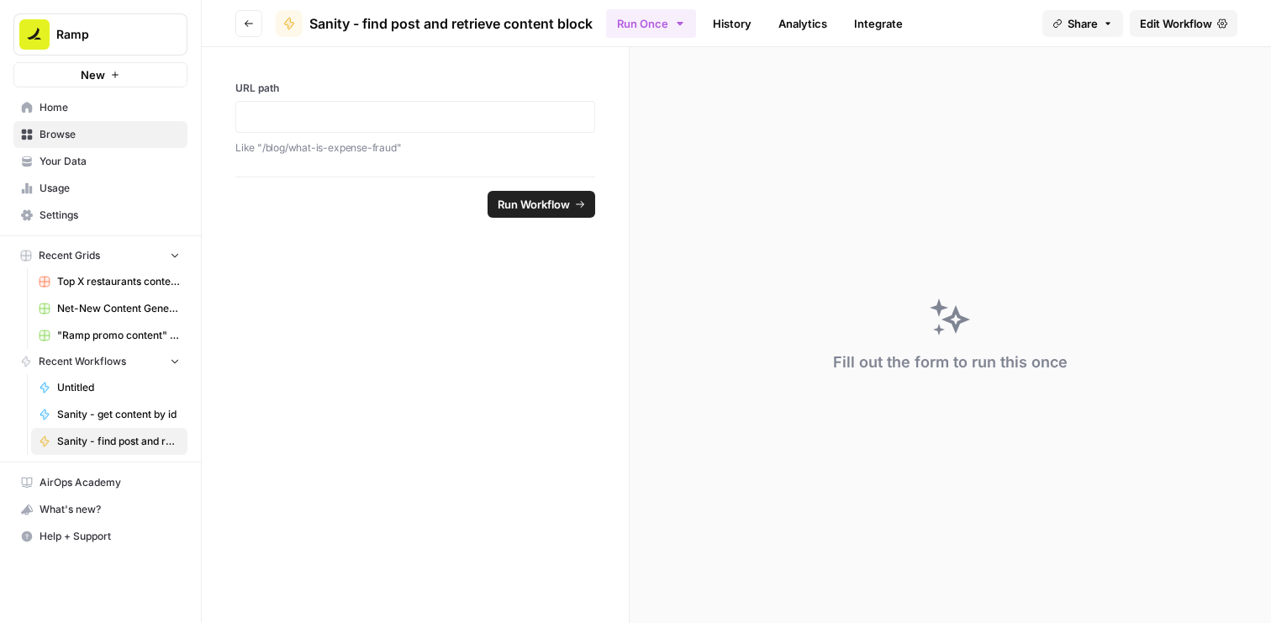
click at [245, 22] on icon "button" at bounding box center [249, 23] width 10 height 10
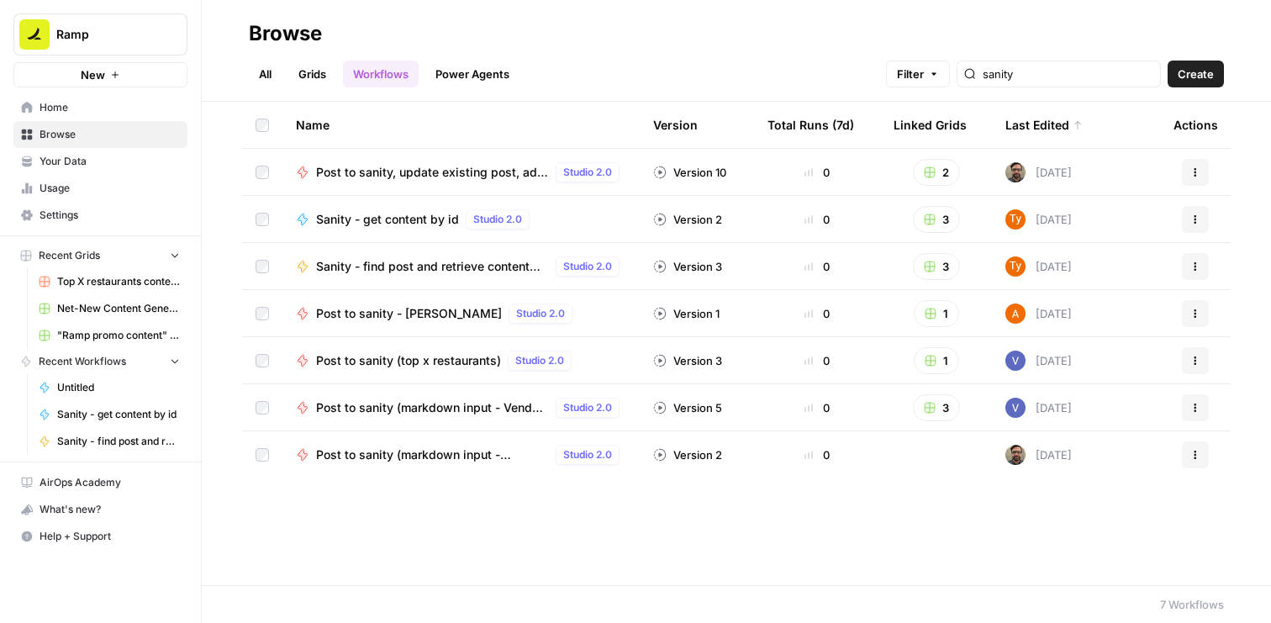
click at [406, 225] on span "Sanity - get content by id" at bounding box center [387, 219] width 143 height 17
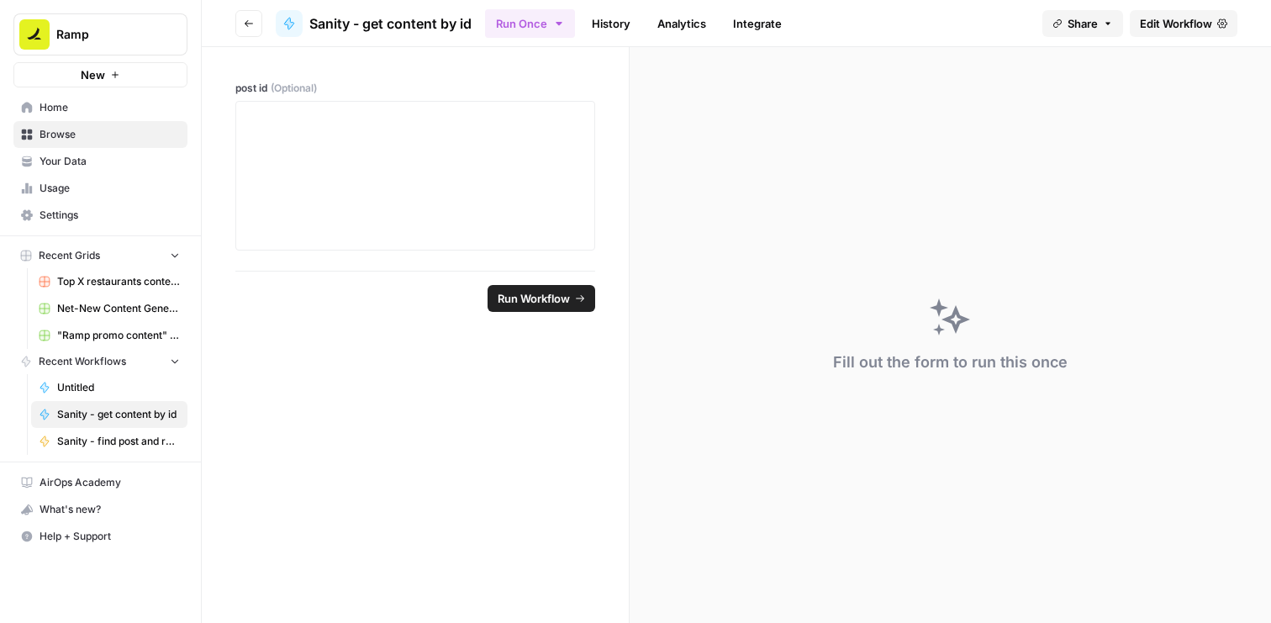
click at [1155, 31] on span "Edit Workflow" at bounding box center [1176, 23] width 72 height 17
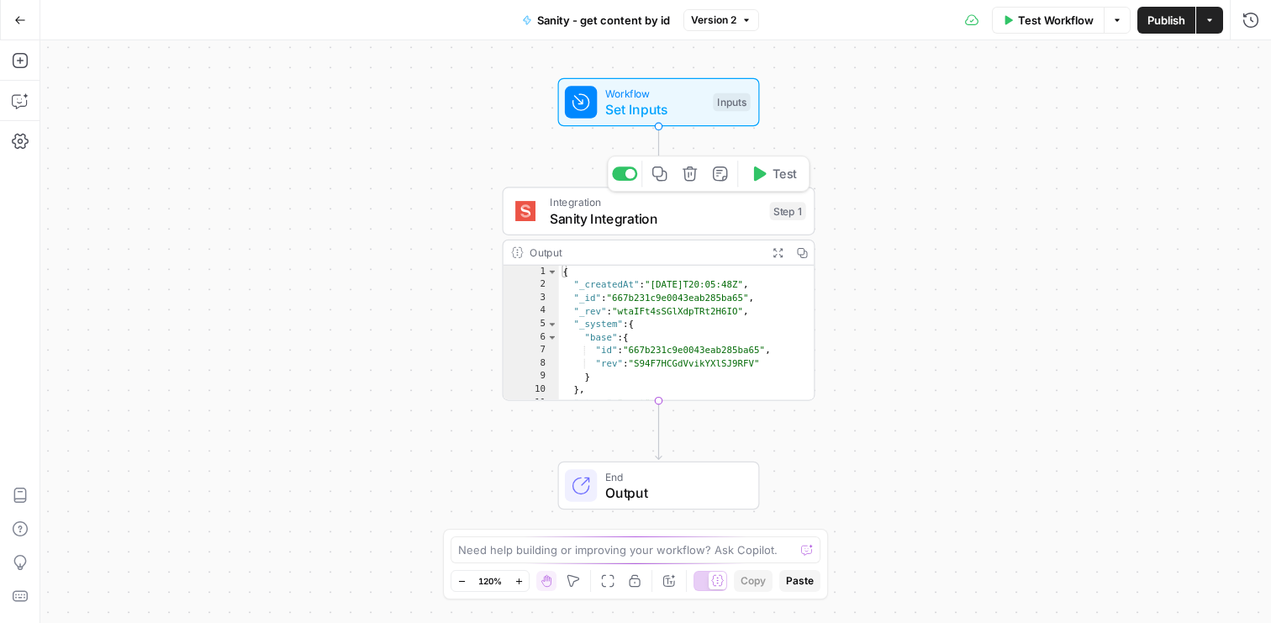
click at [669, 216] on span "Sanity Integration" at bounding box center [656, 218] width 212 height 20
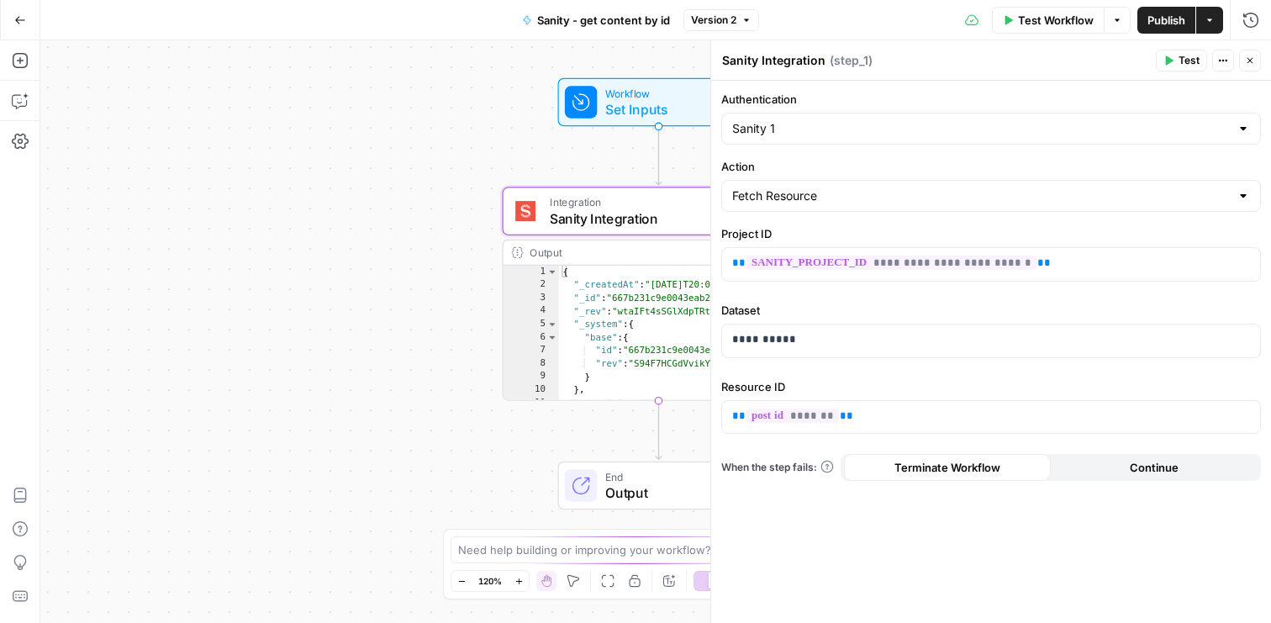
click at [389, 181] on div "Workflow Set Inputs Inputs Integration Sanity Integration Step 1 Output Expand …" at bounding box center [655, 331] width 1230 height 582
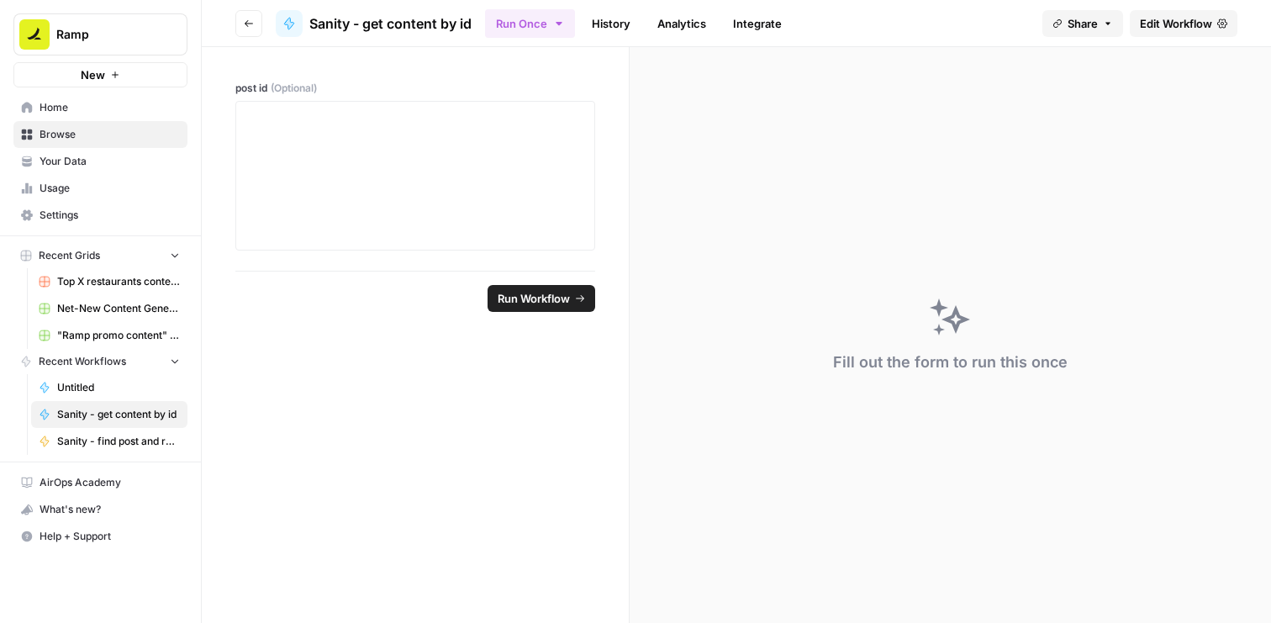
click at [247, 21] on icon "button" at bounding box center [249, 23] width 10 height 10
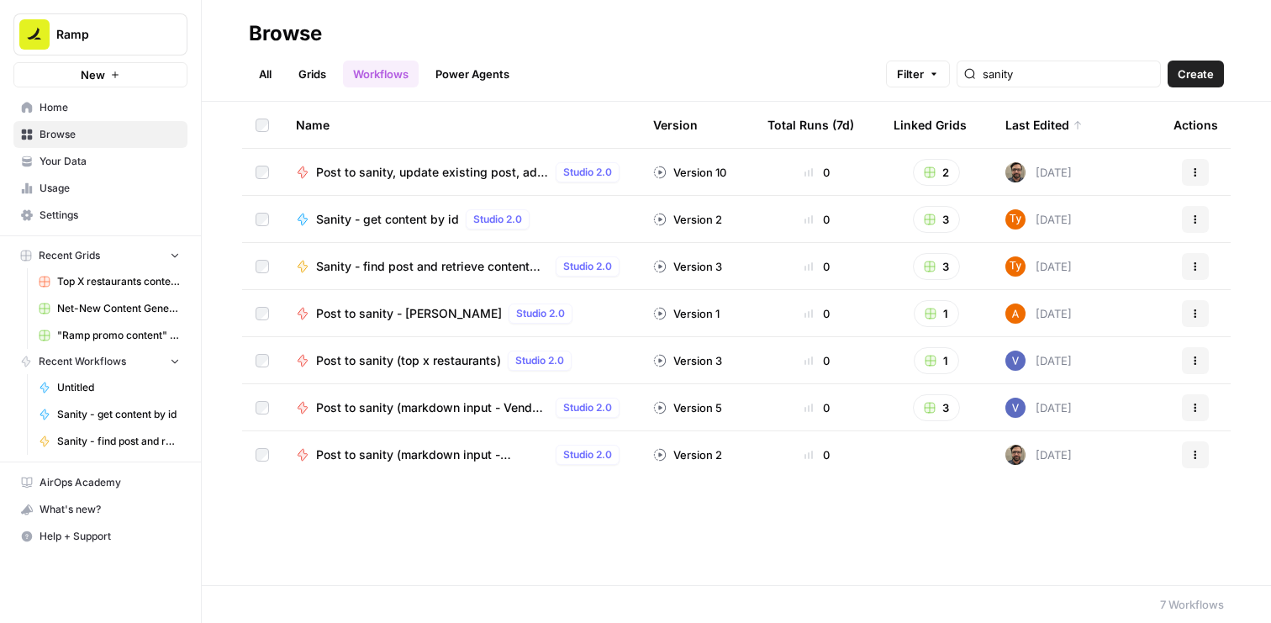
click at [468, 170] on span "Post to sanity, update existing post, add to end of post" at bounding box center [432, 172] width 233 height 17
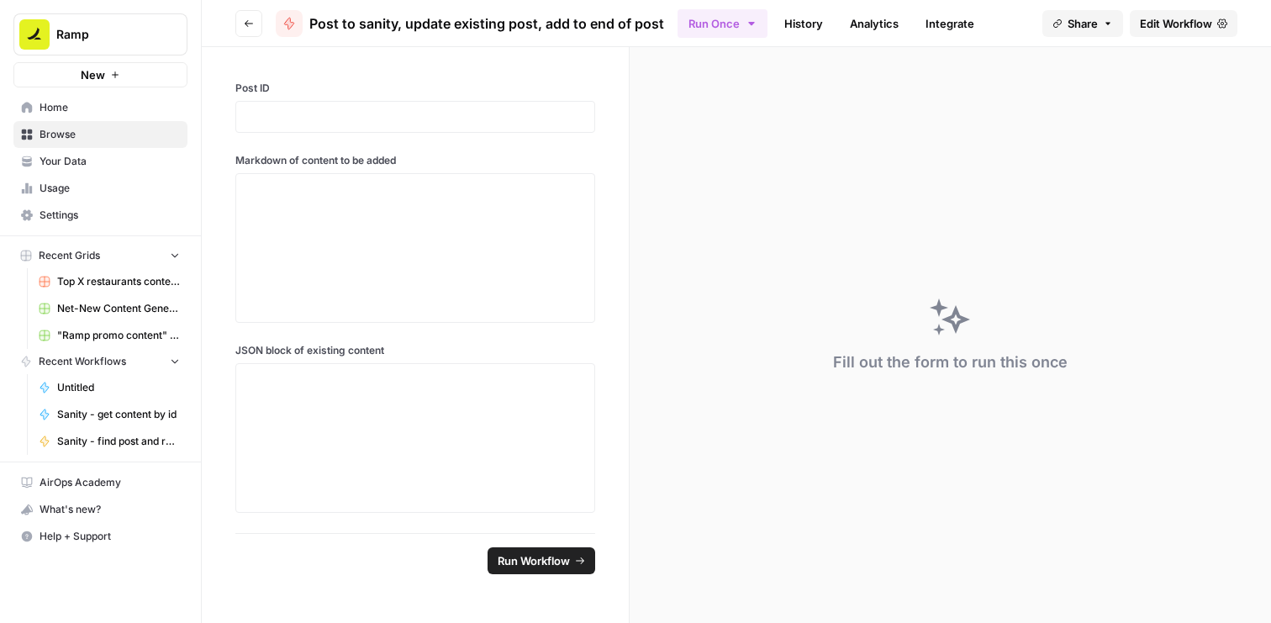
click at [1223, 20] on icon at bounding box center [1222, 23] width 10 height 10
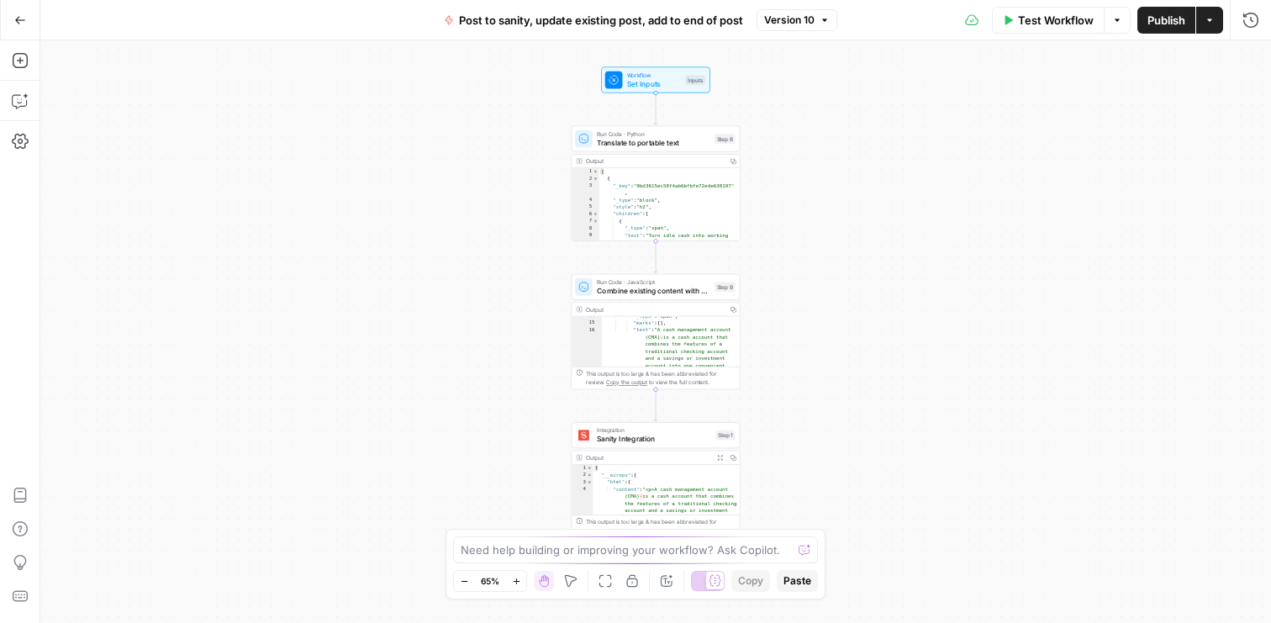
scroll to position [247, 0]
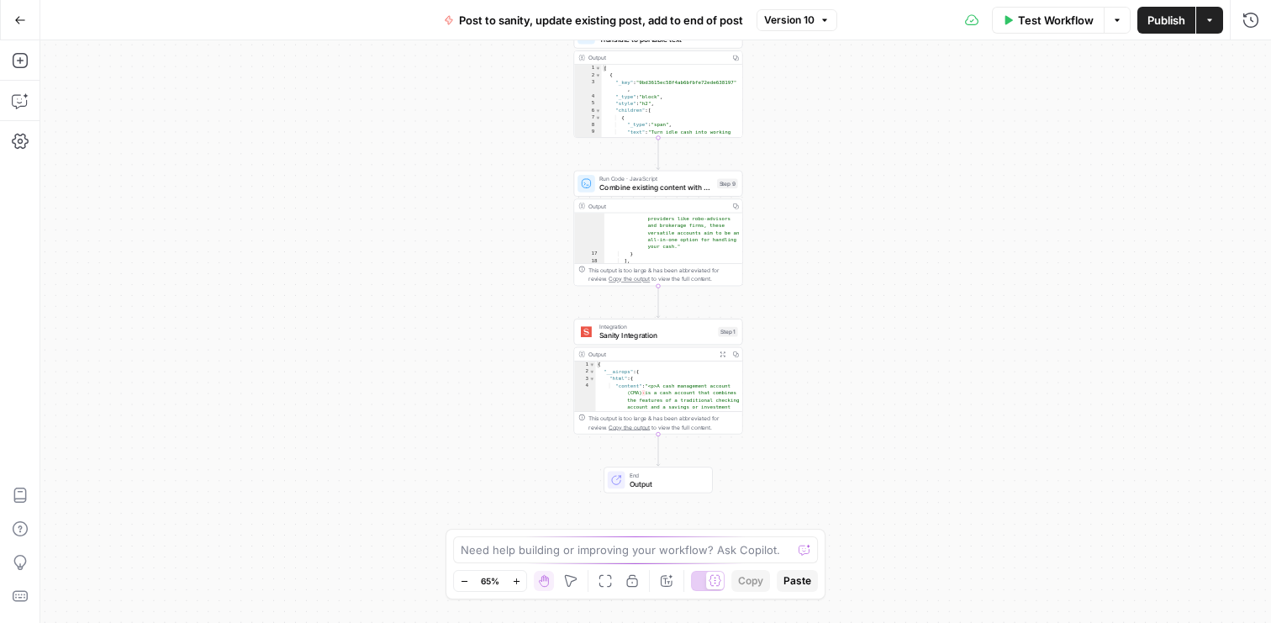
drag, startPoint x: 790, startPoint y: 451, endPoint x: 790, endPoint y: 348, distance: 103.4
click at [791, 347] on div "Workflow Set Inputs Inputs Run Code · Python Translate to portable text Step 8 …" at bounding box center [655, 331] width 1230 height 582
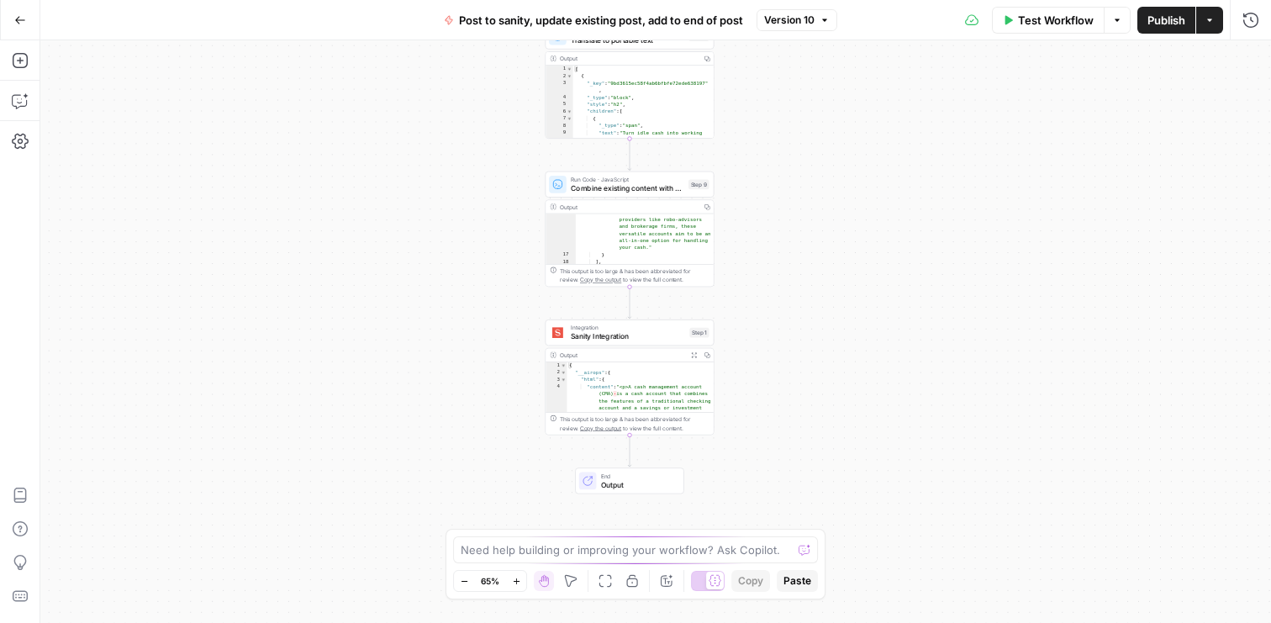
drag, startPoint x: 778, startPoint y: 243, endPoint x: 751, endPoint y: 245, distance: 26.9
click at [751, 245] on div "Workflow Set Inputs Inputs Run Code · Python Translate to portable text Step 8 …" at bounding box center [655, 331] width 1230 height 582
click at [25, 17] on button "Go Back" at bounding box center [20, 20] width 30 height 30
